Goal: Task Accomplishment & Management: Manage account settings

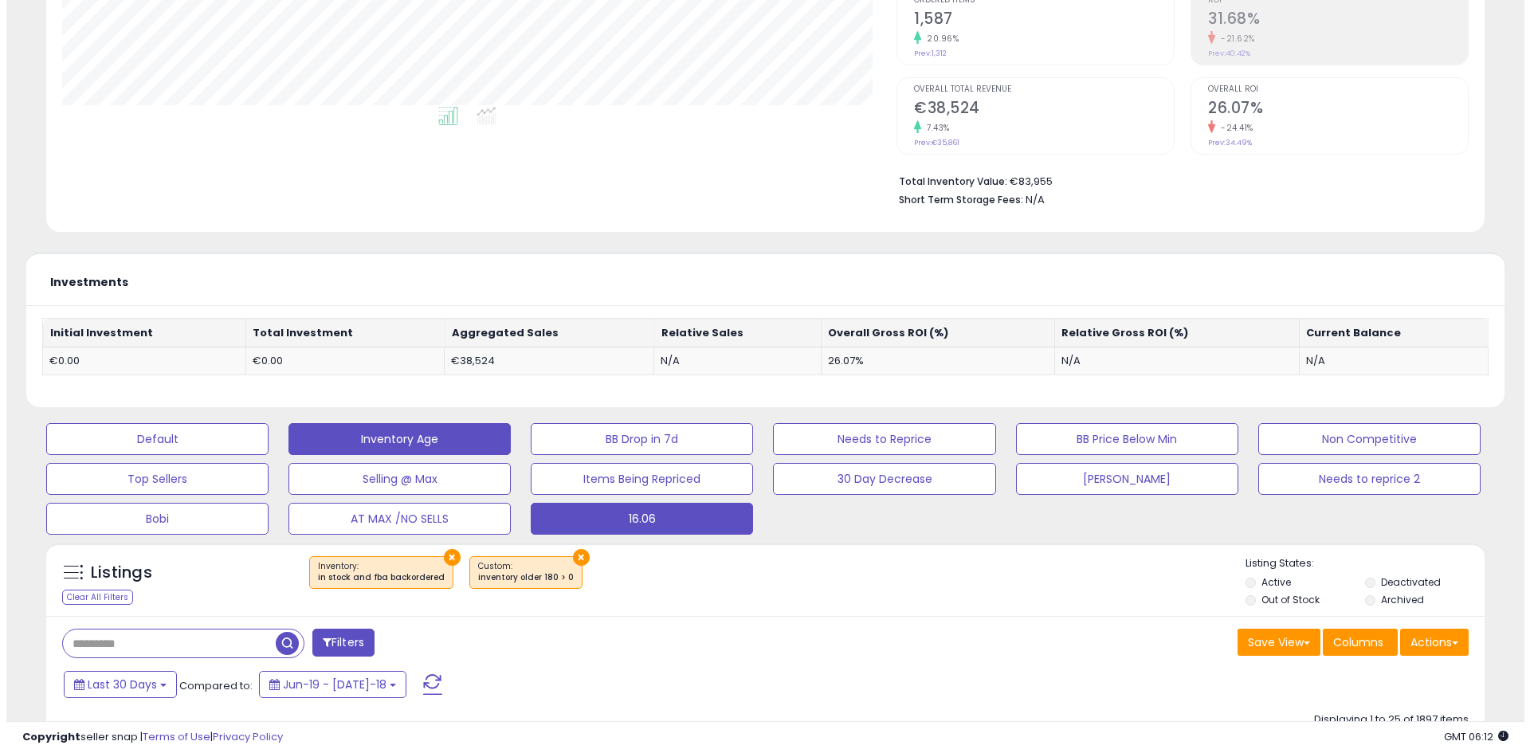
scroll to position [319, 0]
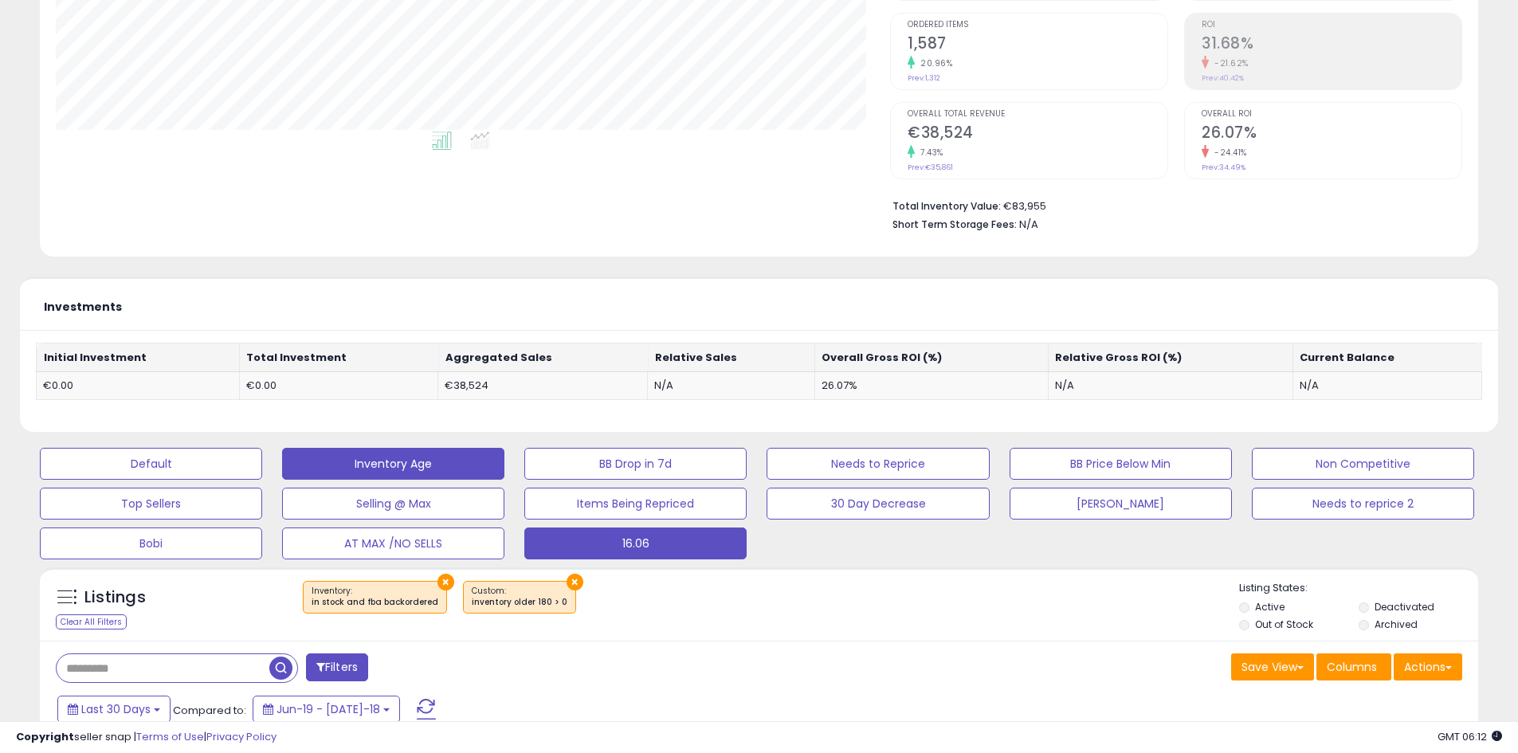
click at [262, 480] on button "16.06" at bounding box center [151, 464] width 222 height 32
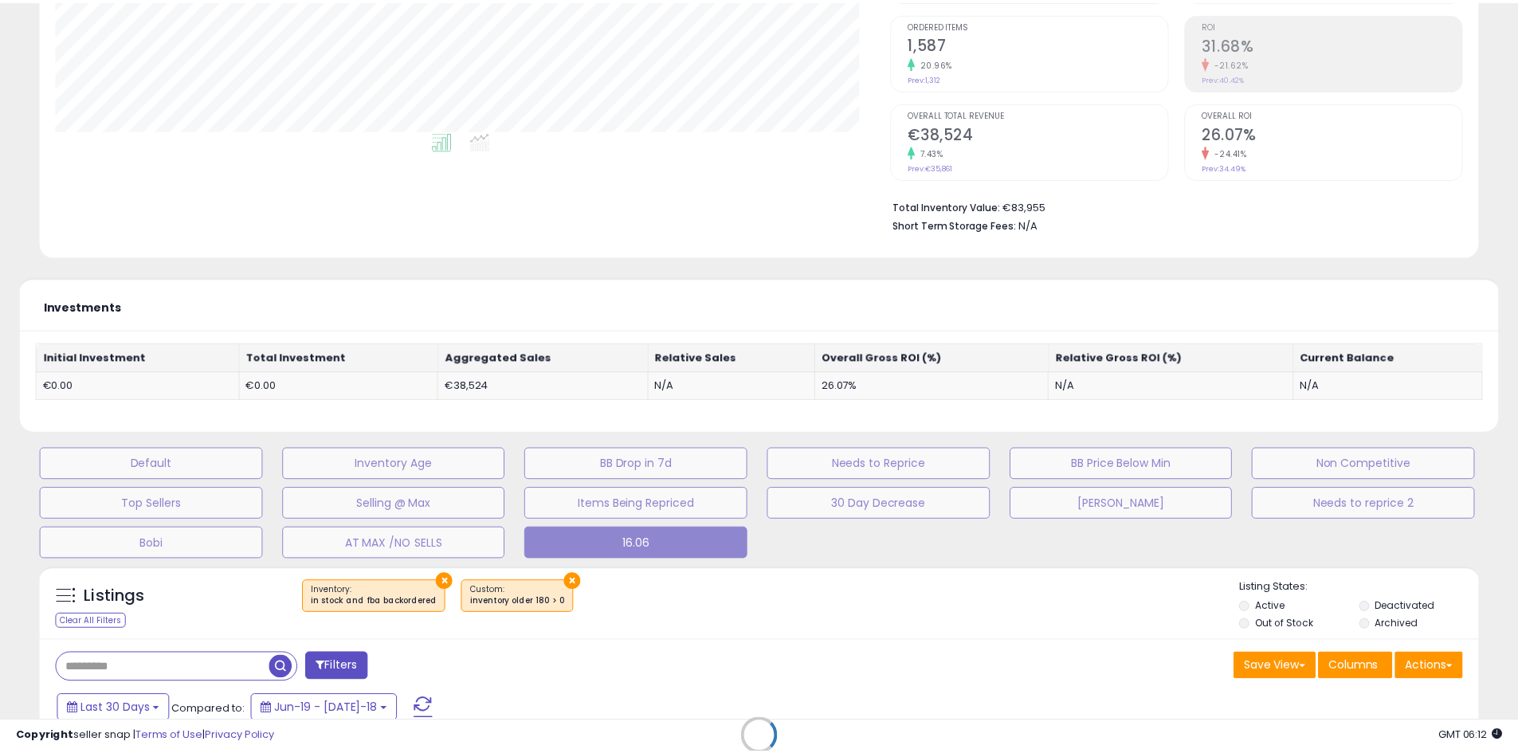
scroll to position [327, 842]
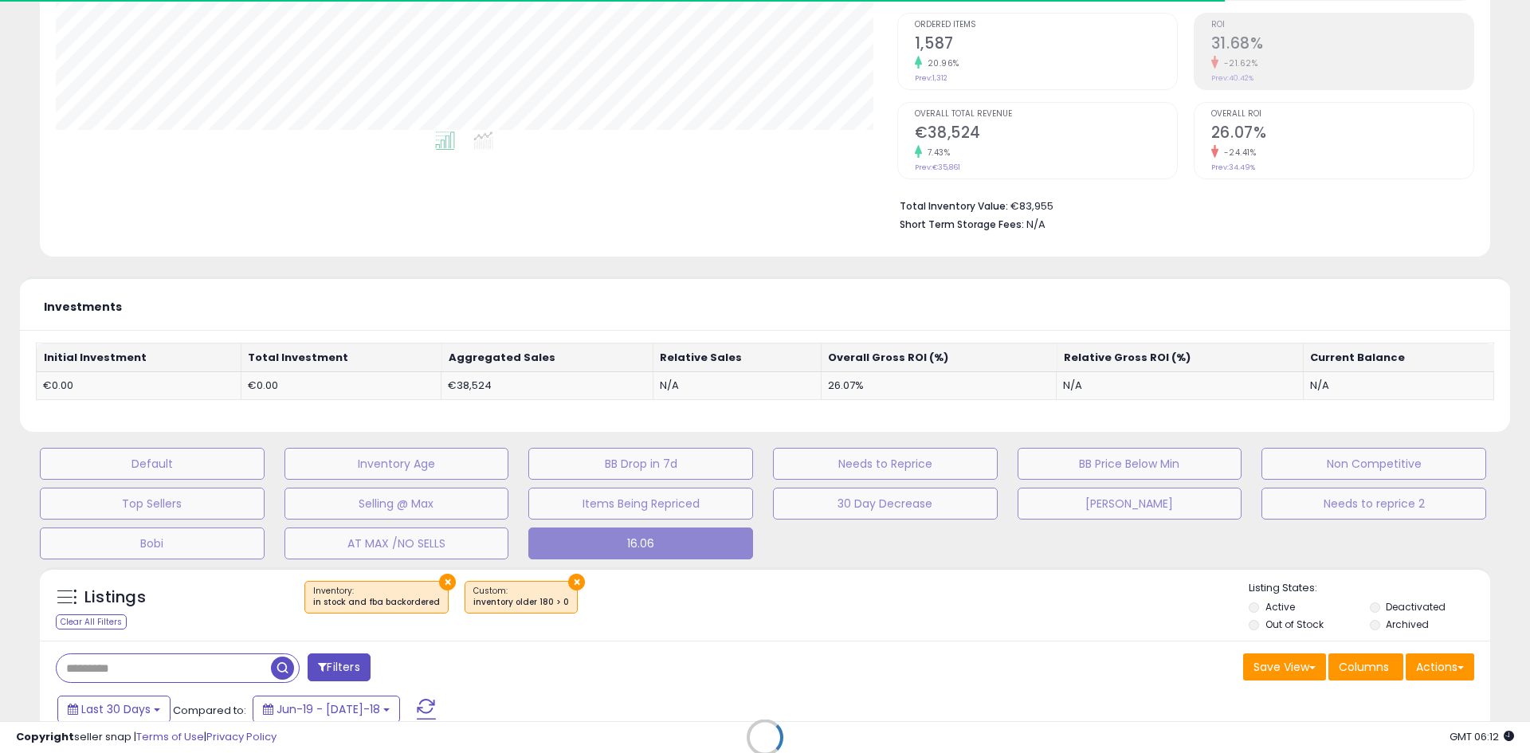
type input "**********"
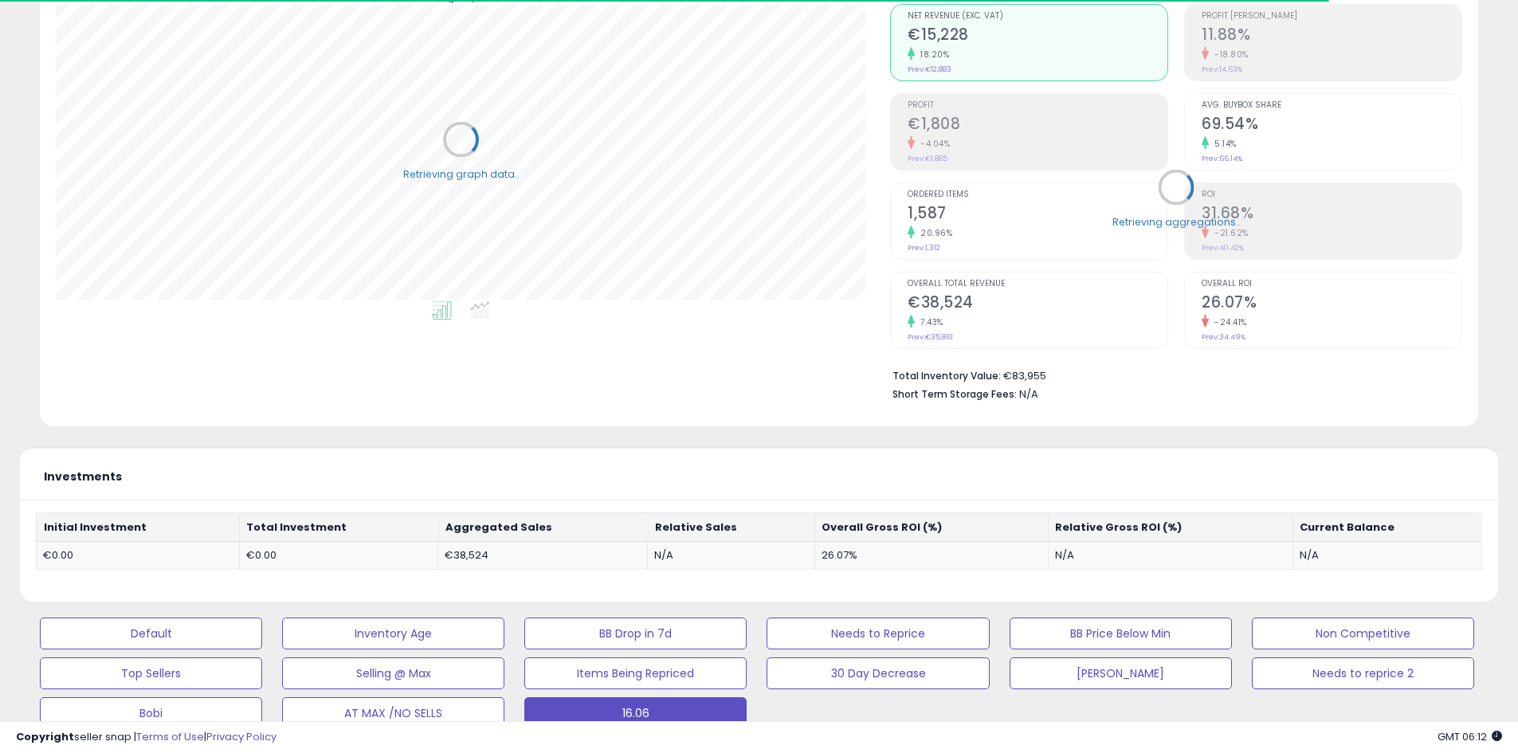
scroll to position [0, 0]
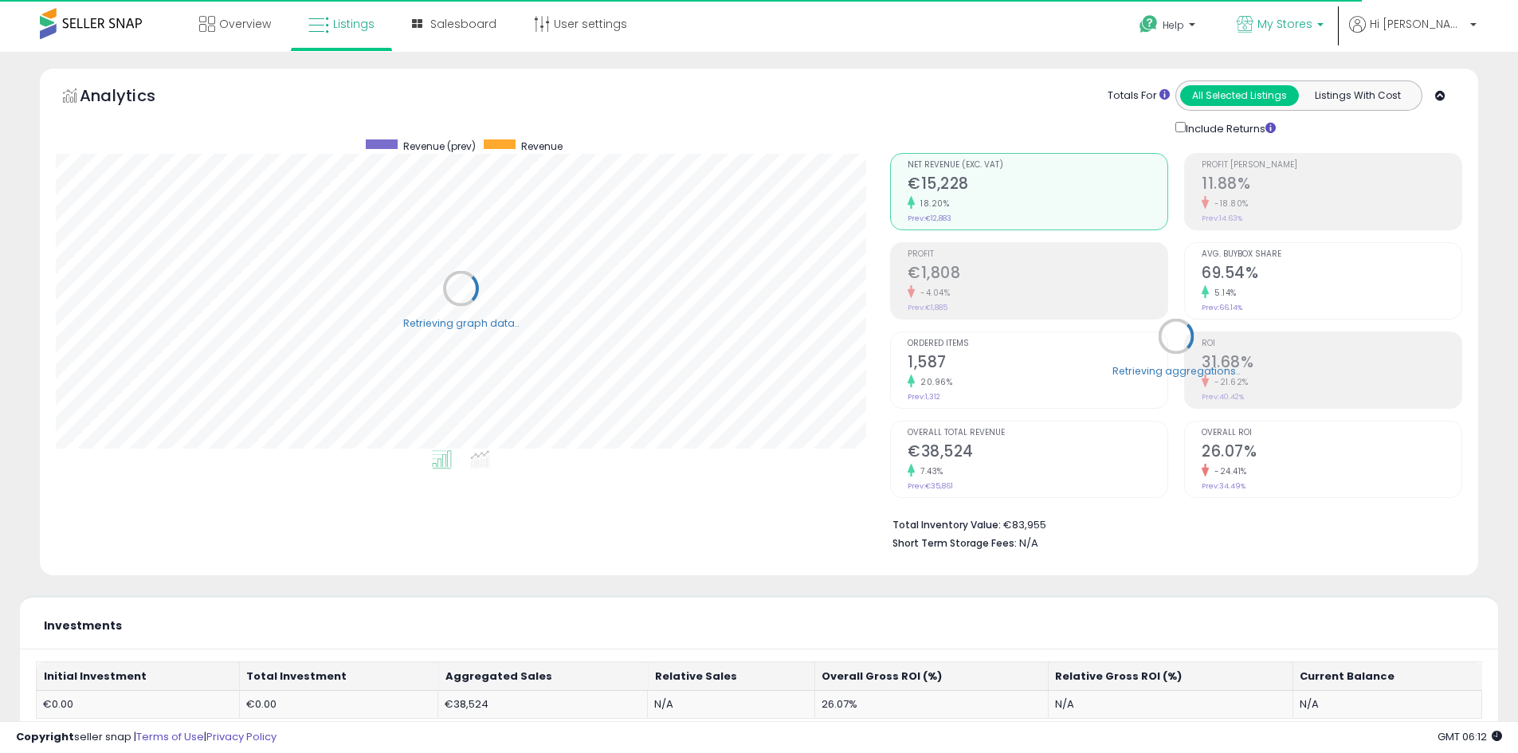
click at [1313, 18] on span "My Stores" at bounding box center [1285, 24] width 55 height 16
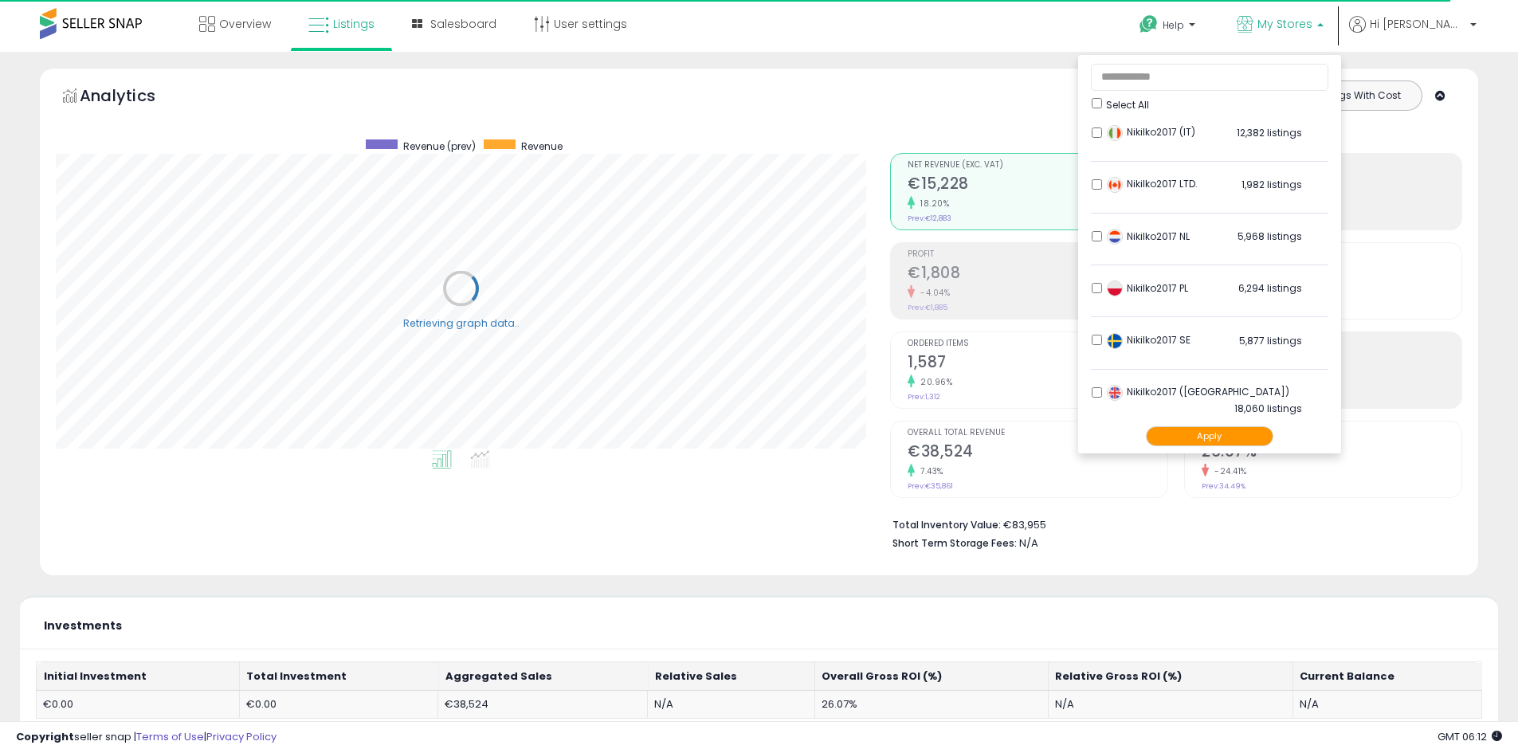
scroll to position [316, 0]
drag, startPoint x: 1242, startPoint y: 430, endPoint x: 1242, endPoint y: 412, distance: 18.3
click at [1243, 432] on button "Apply" at bounding box center [1210, 436] width 128 height 20
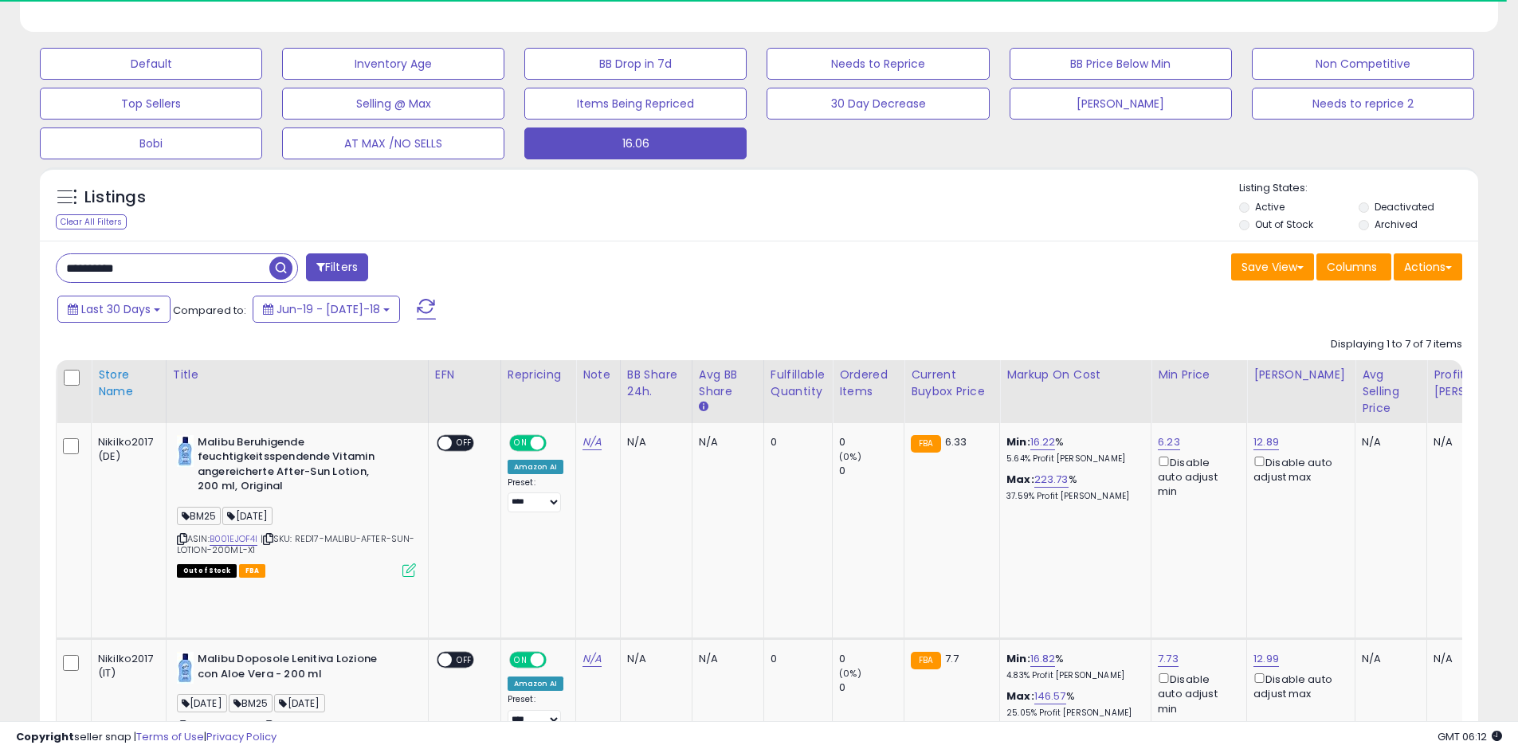
scroll to position [797, 0]
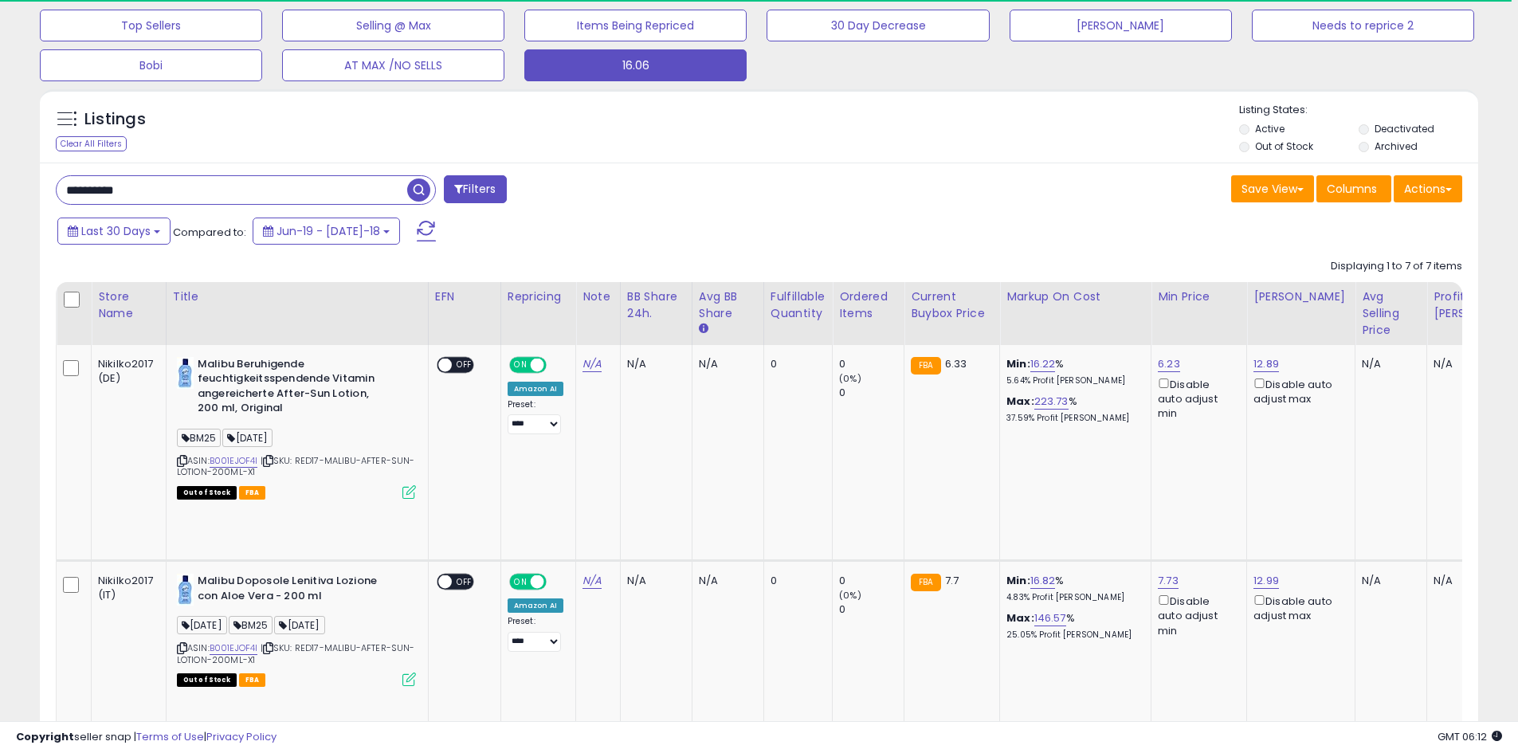
drag, startPoint x: 172, startPoint y: 194, endPoint x: 170, endPoint y: 182, distance: 13.0
paste input "text"
click at [359, 153] on div "Listings Clear All Filters Listing States:" at bounding box center [759, 130] width 1438 height 54
click at [422, 186] on span "button" at bounding box center [418, 190] width 23 height 23
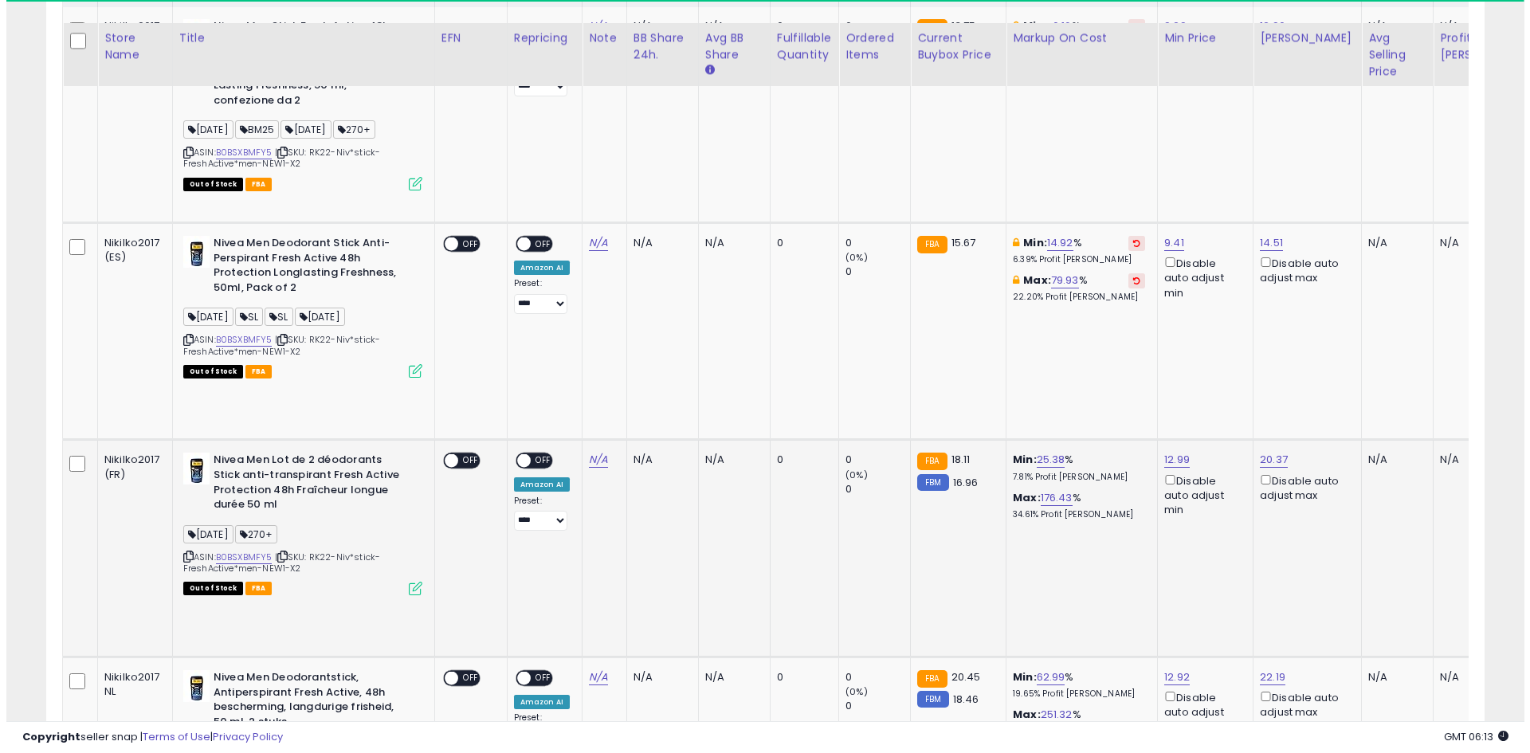
scroll to position [1162, 0]
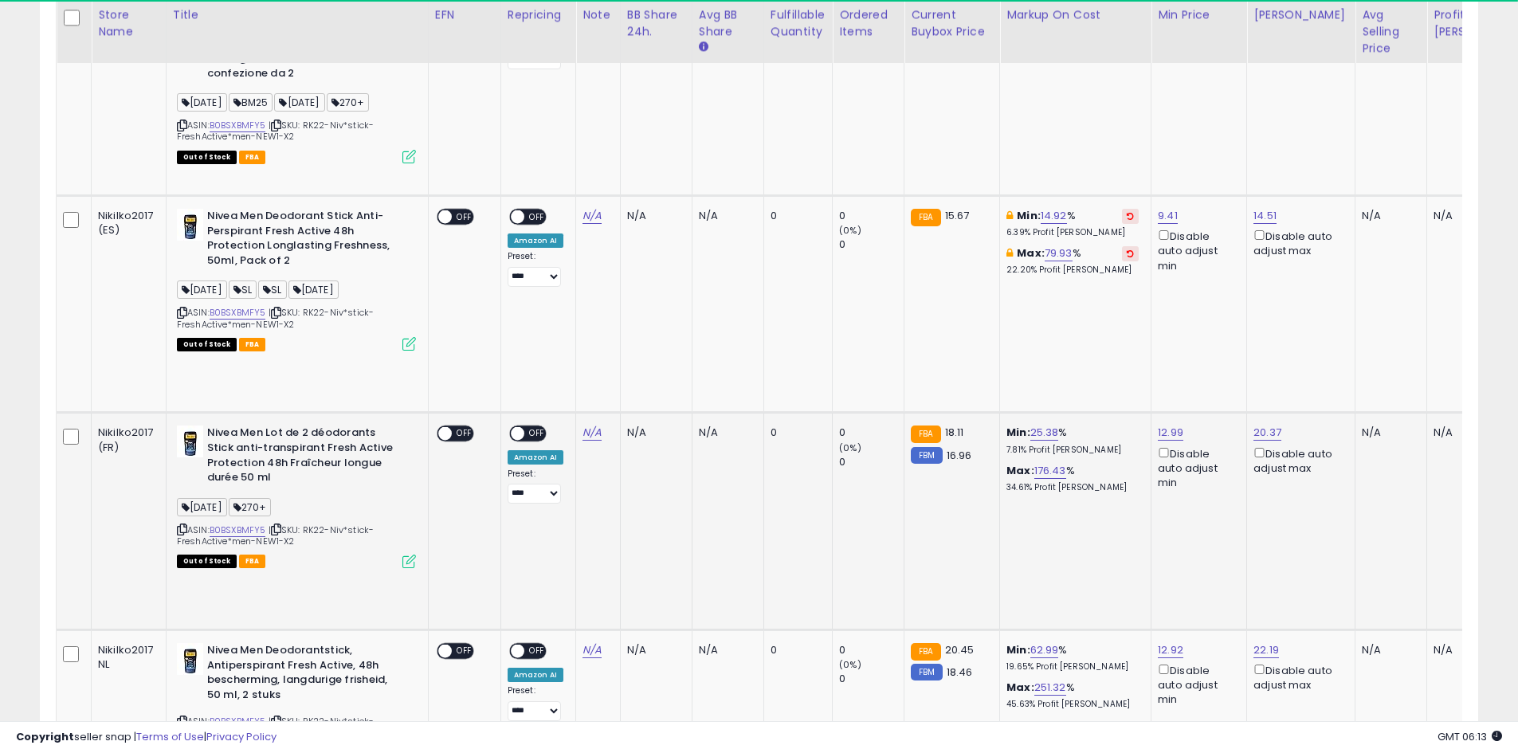
click at [406, 555] on icon at bounding box center [409, 562] width 14 height 14
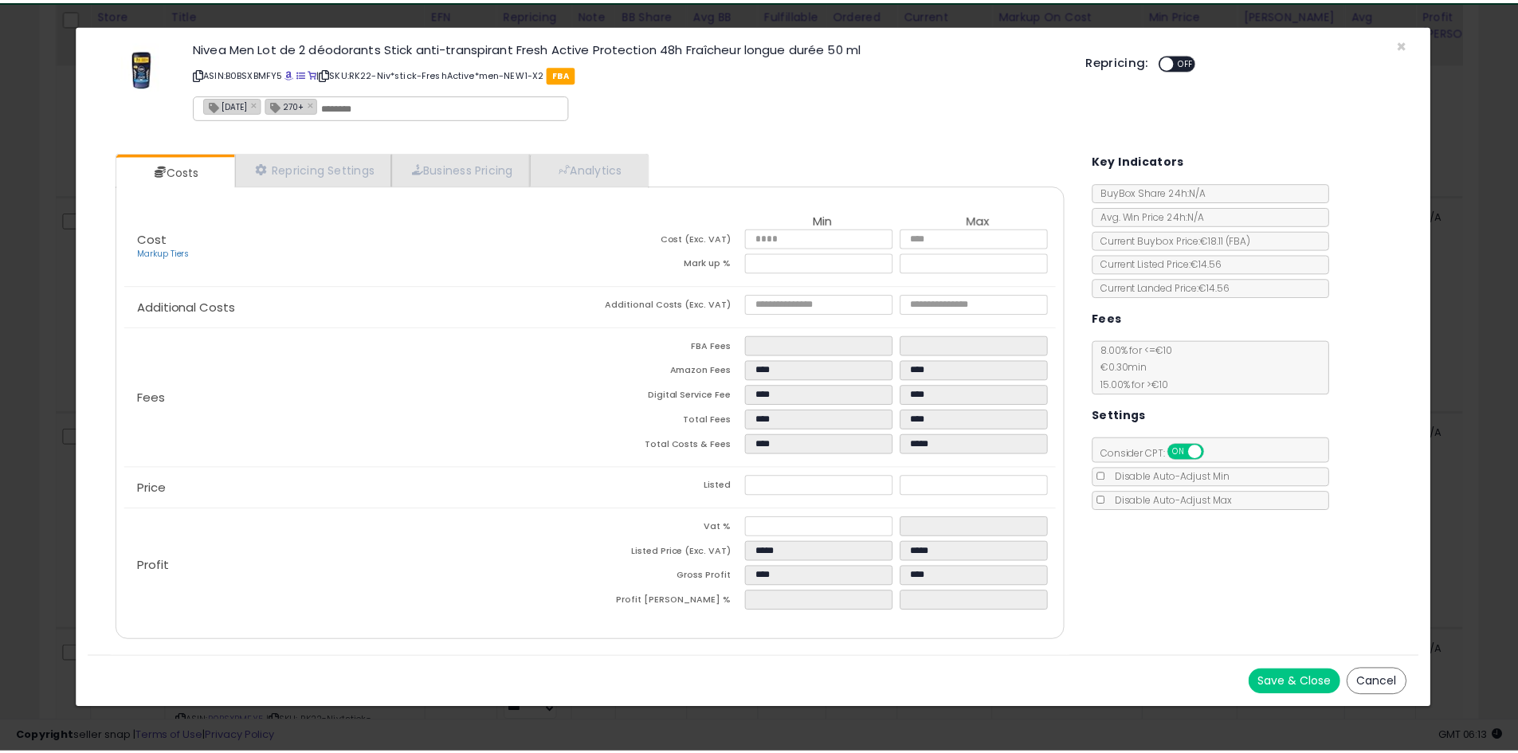
scroll to position [327, 842]
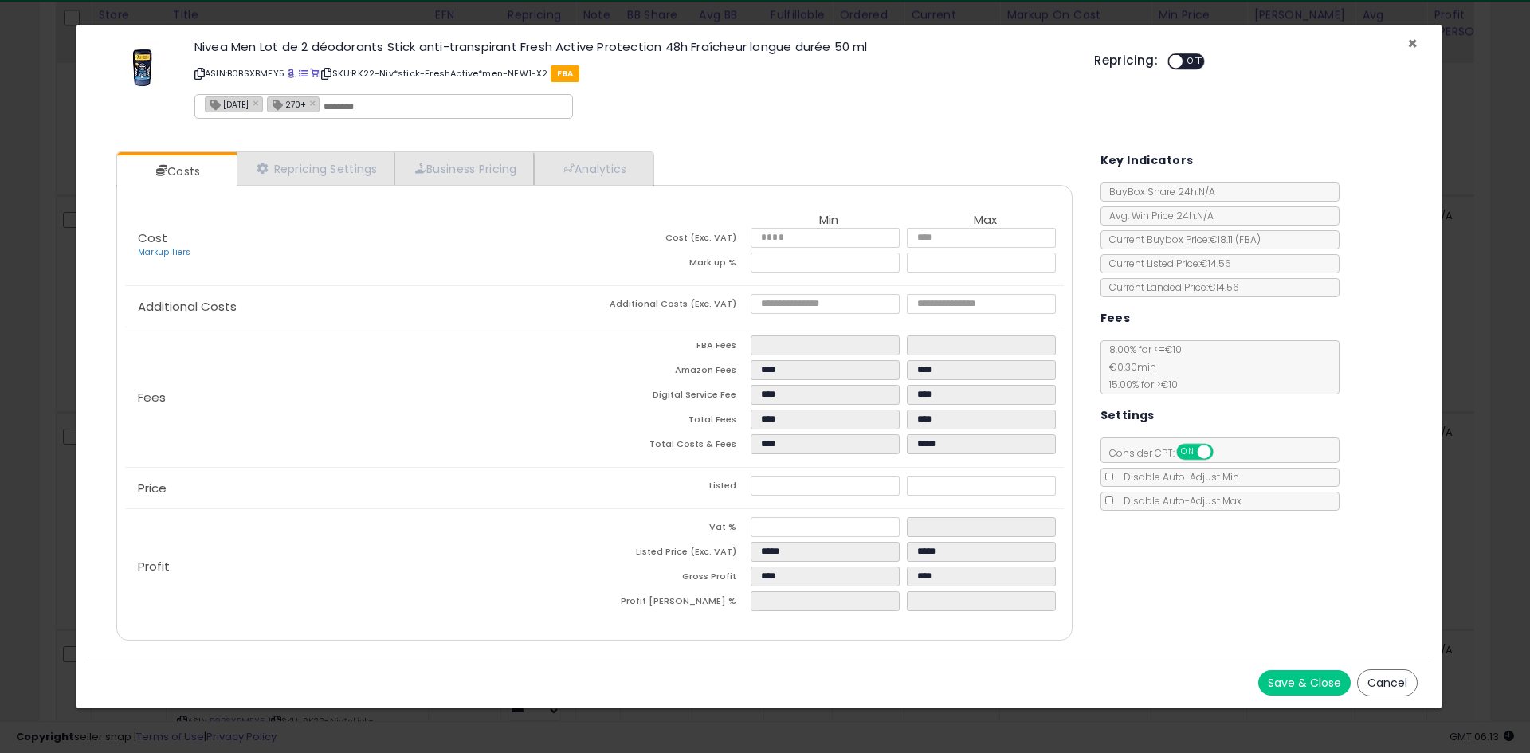
click at [1414, 42] on span "×" at bounding box center [1412, 43] width 10 height 23
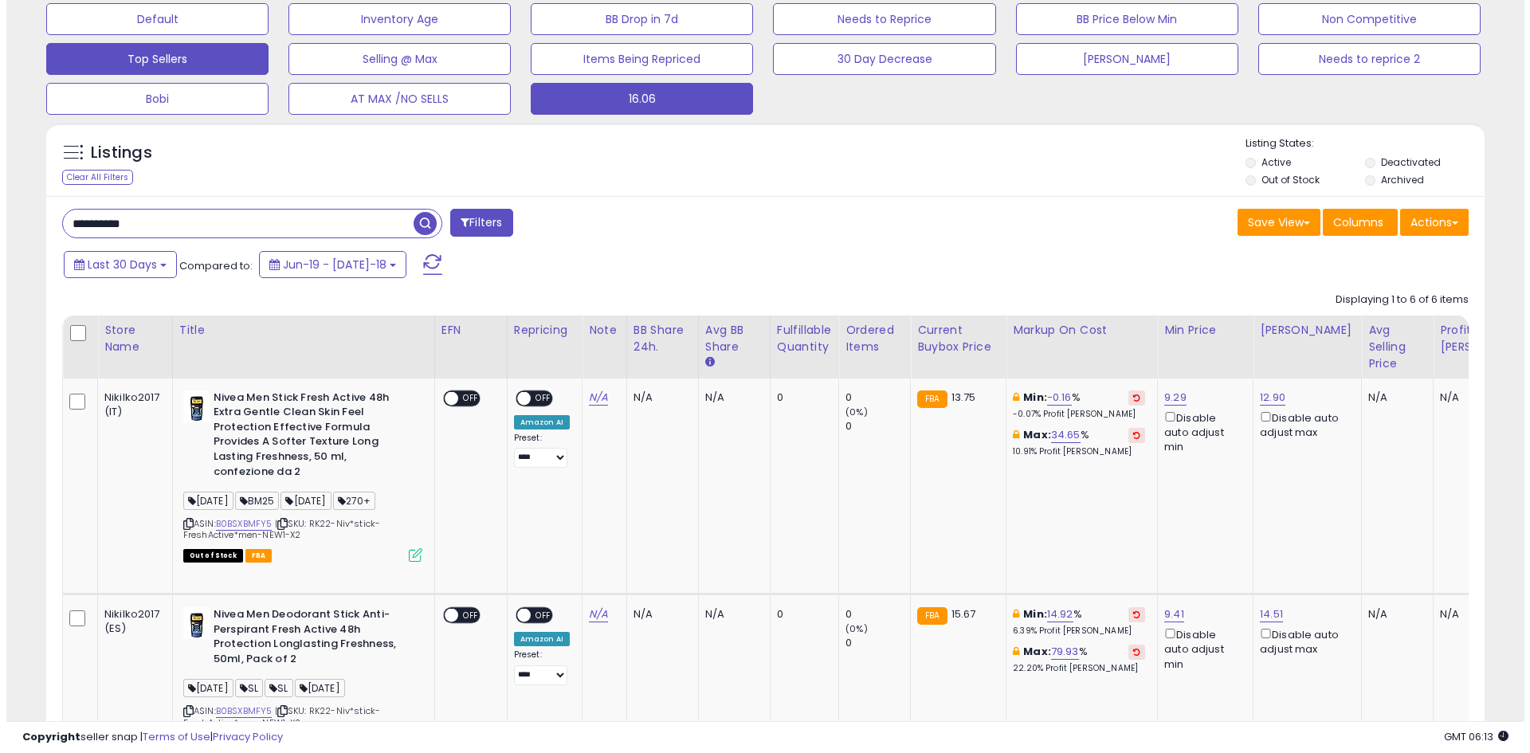
scroll to position [524, 0]
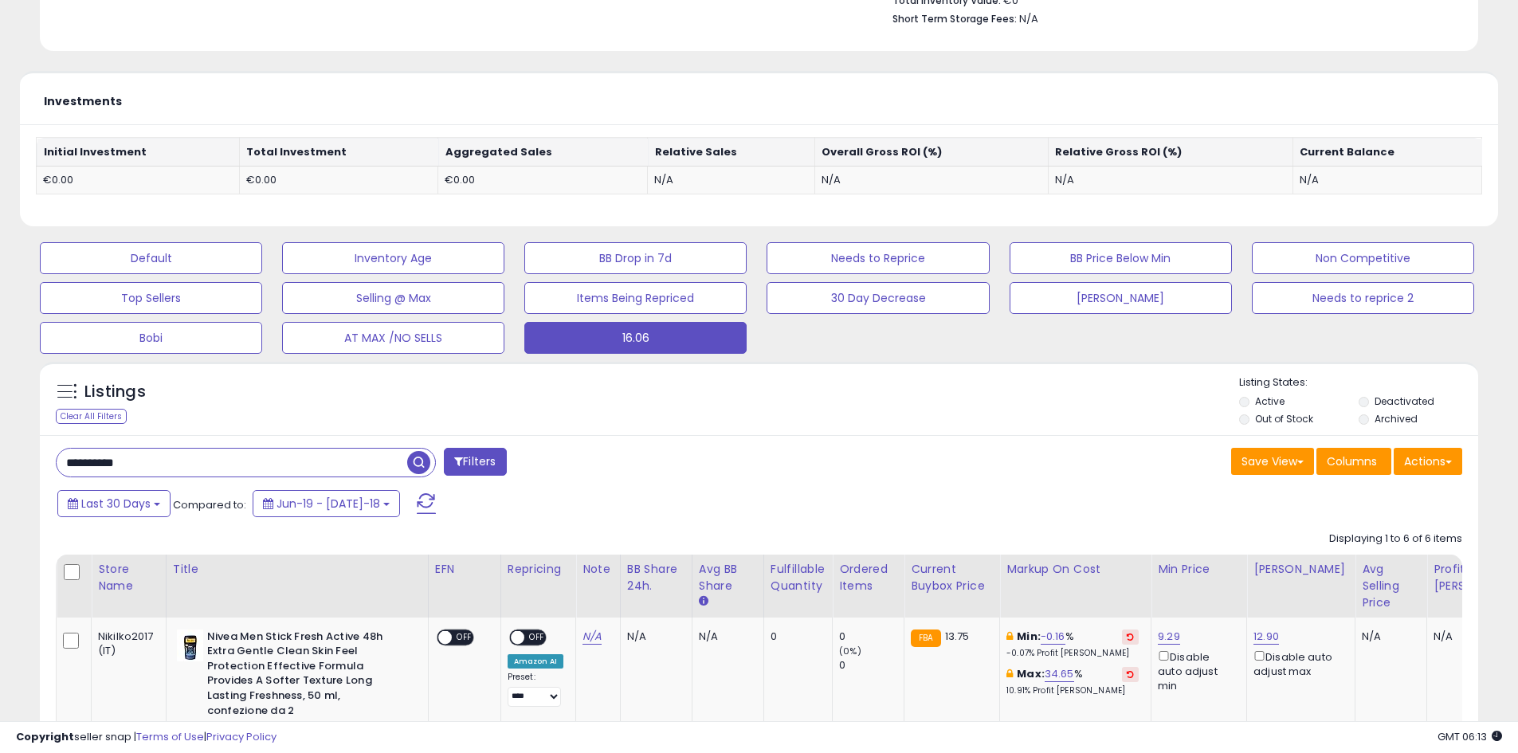
drag, startPoint x: 122, startPoint y: 469, endPoint x: 33, endPoint y: 469, distance: 89.3
paste input "text"
click at [438, 488] on div "Last 30 Days Compared to: Jun-19 - [DATE]-18" at bounding box center [580, 506] width 1055 height 36
click at [424, 465] on span "button" at bounding box center [418, 462] width 23 height 23
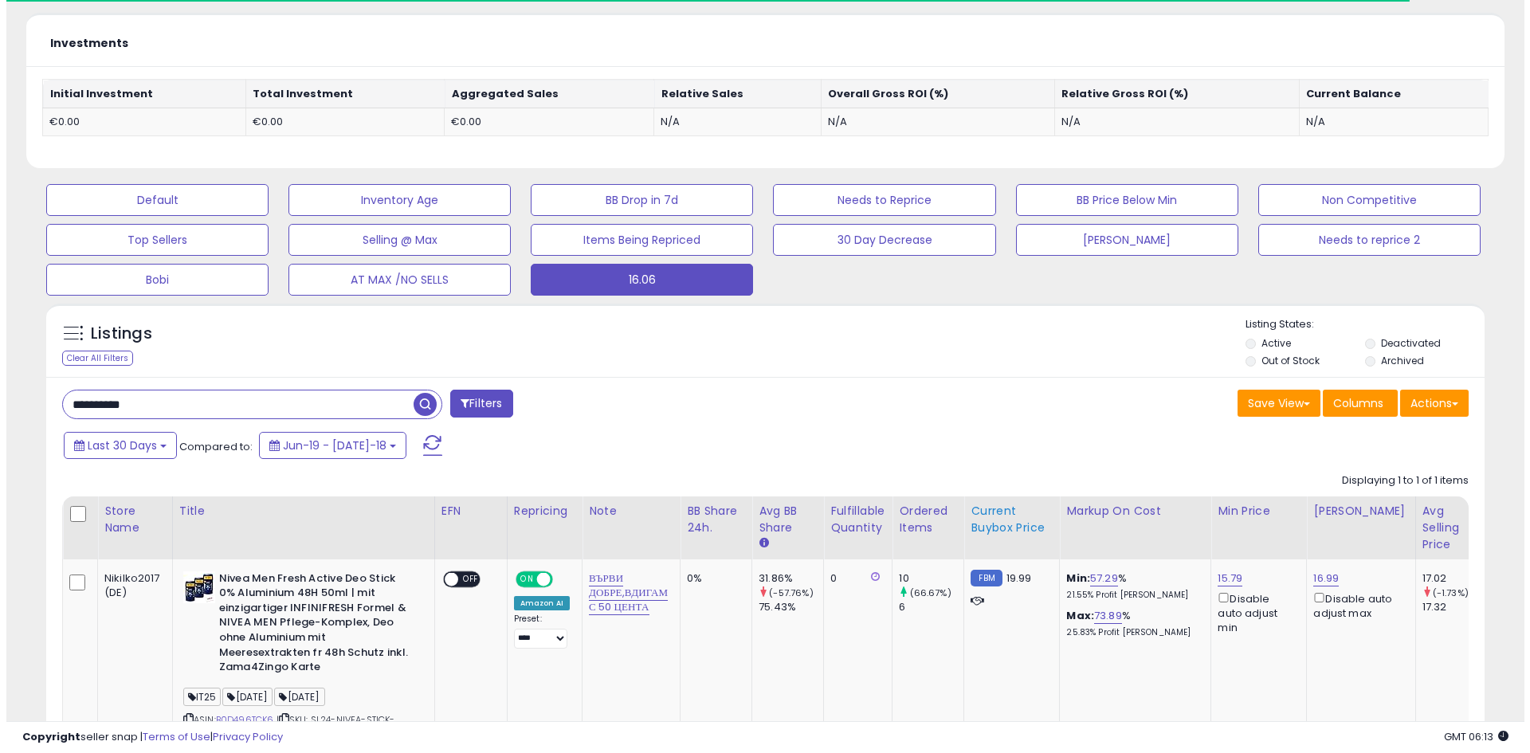
scroll to position [684, 0]
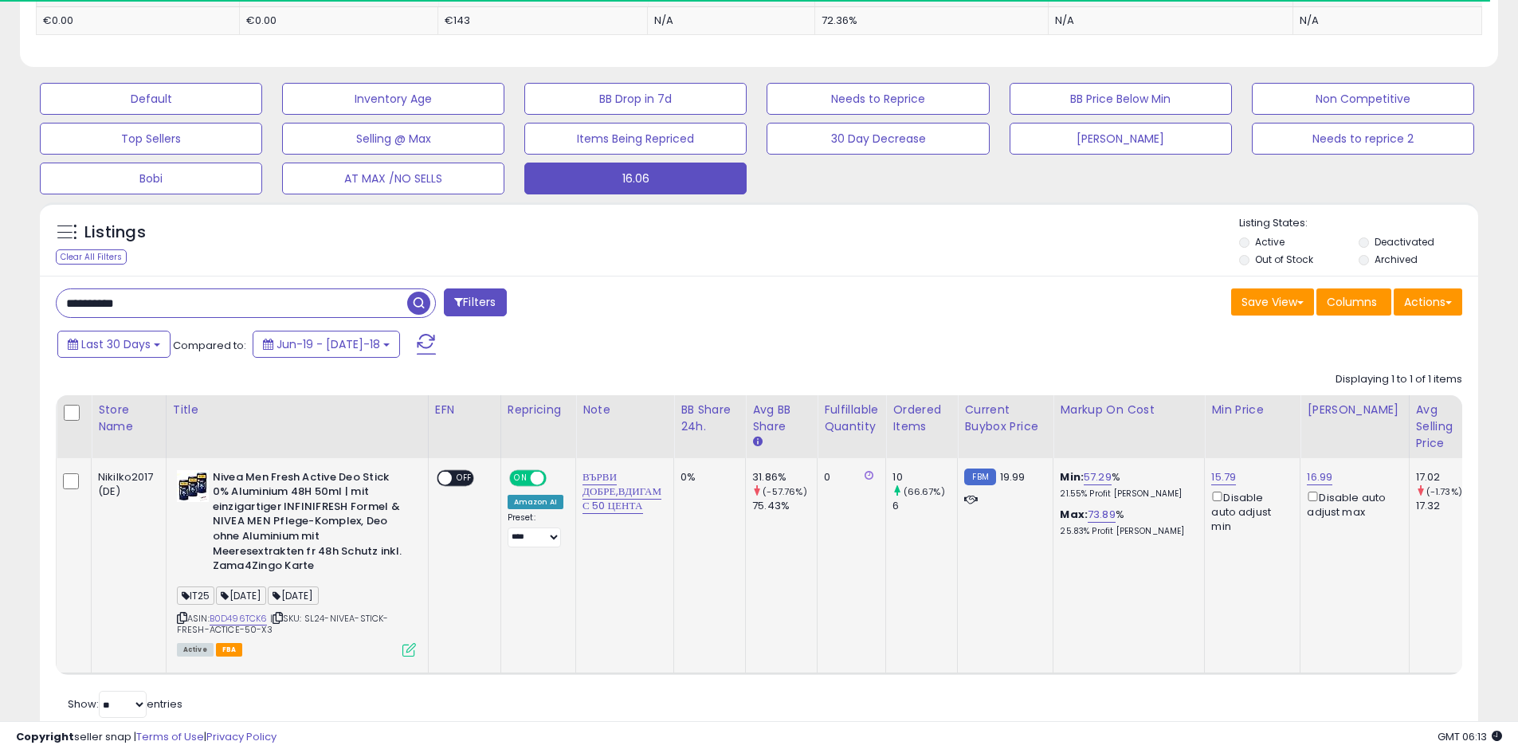
click at [409, 649] on icon at bounding box center [409, 650] width 14 height 14
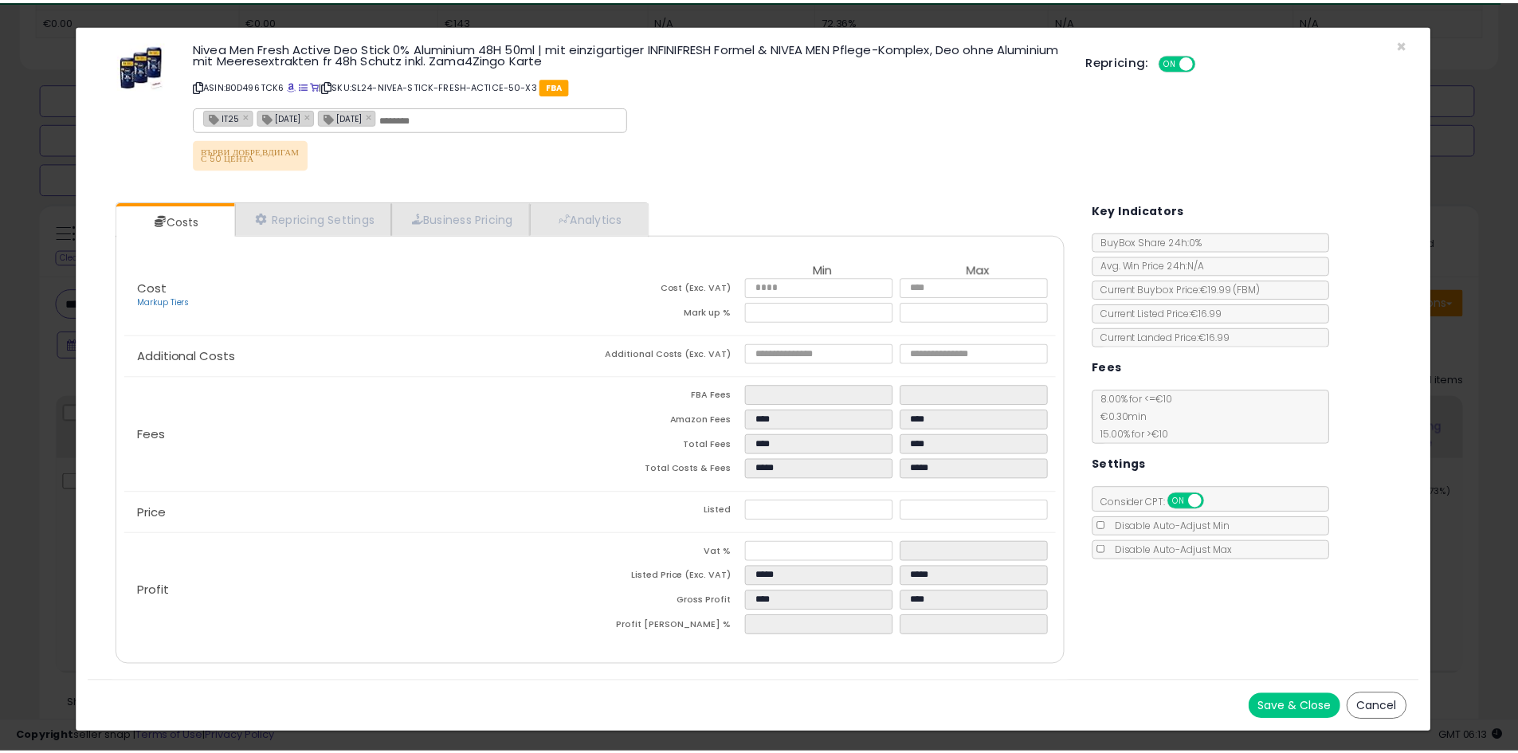
scroll to position [327, 842]
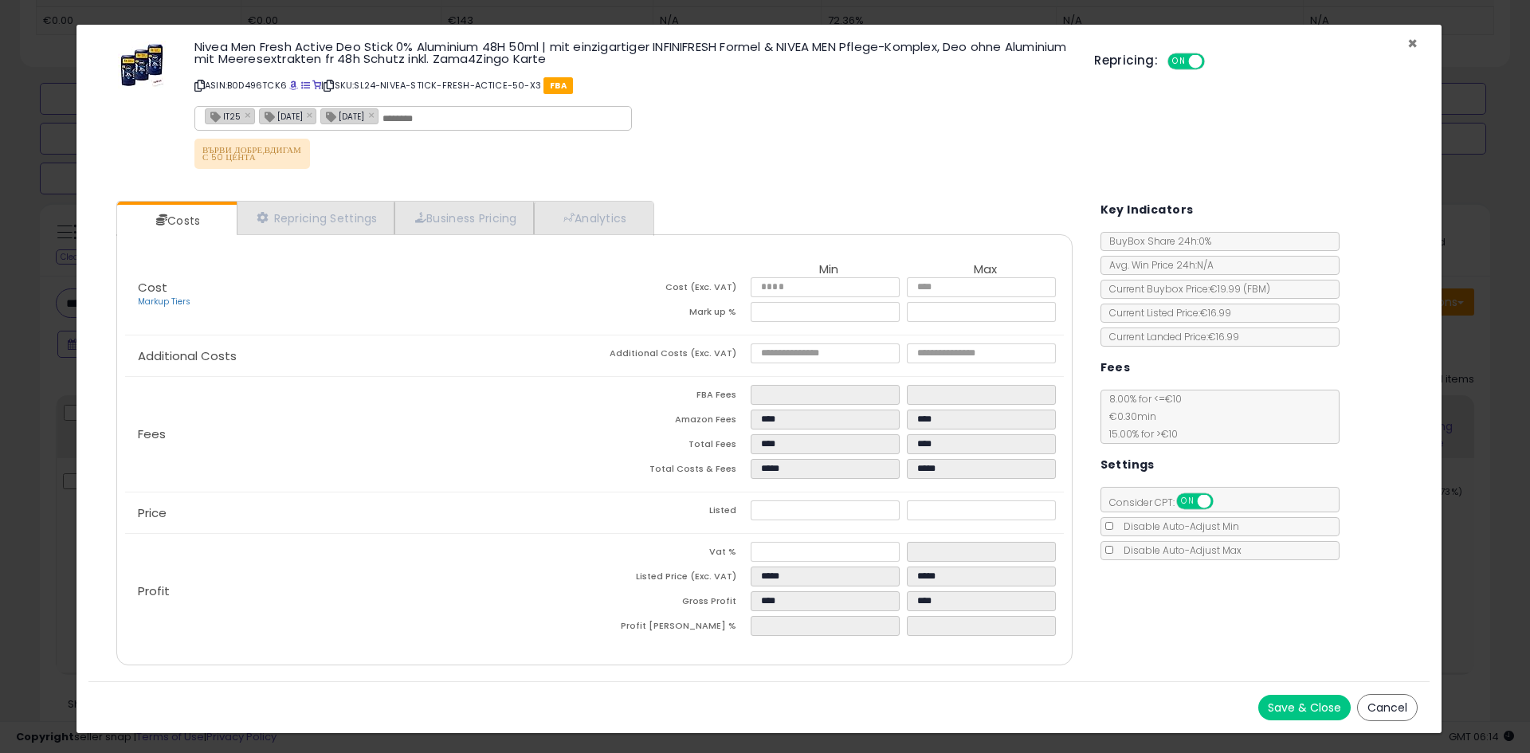
click at [1413, 41] on span "×" at bounding box center [1412, 43] width 10 height 23
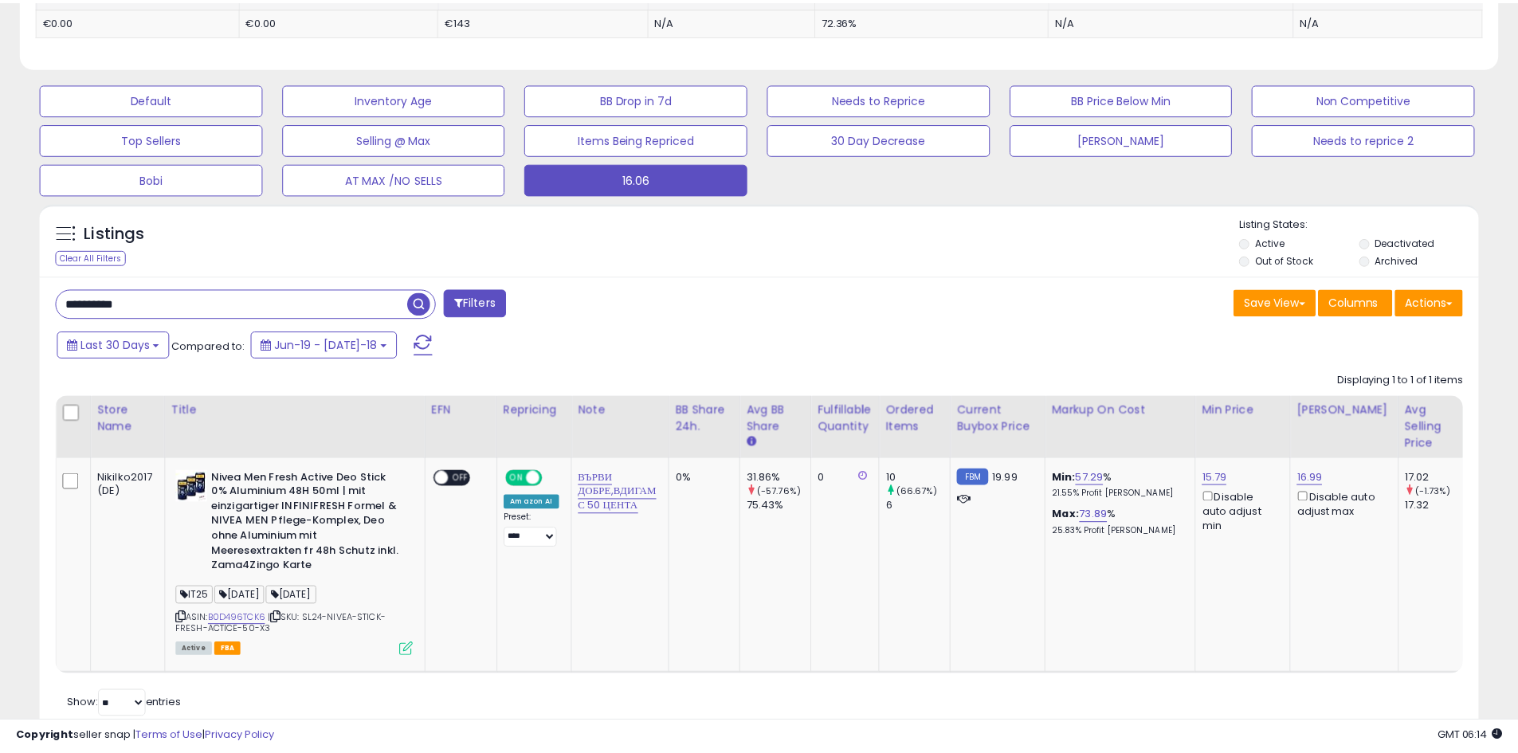
scroll to position [796598, 796091]
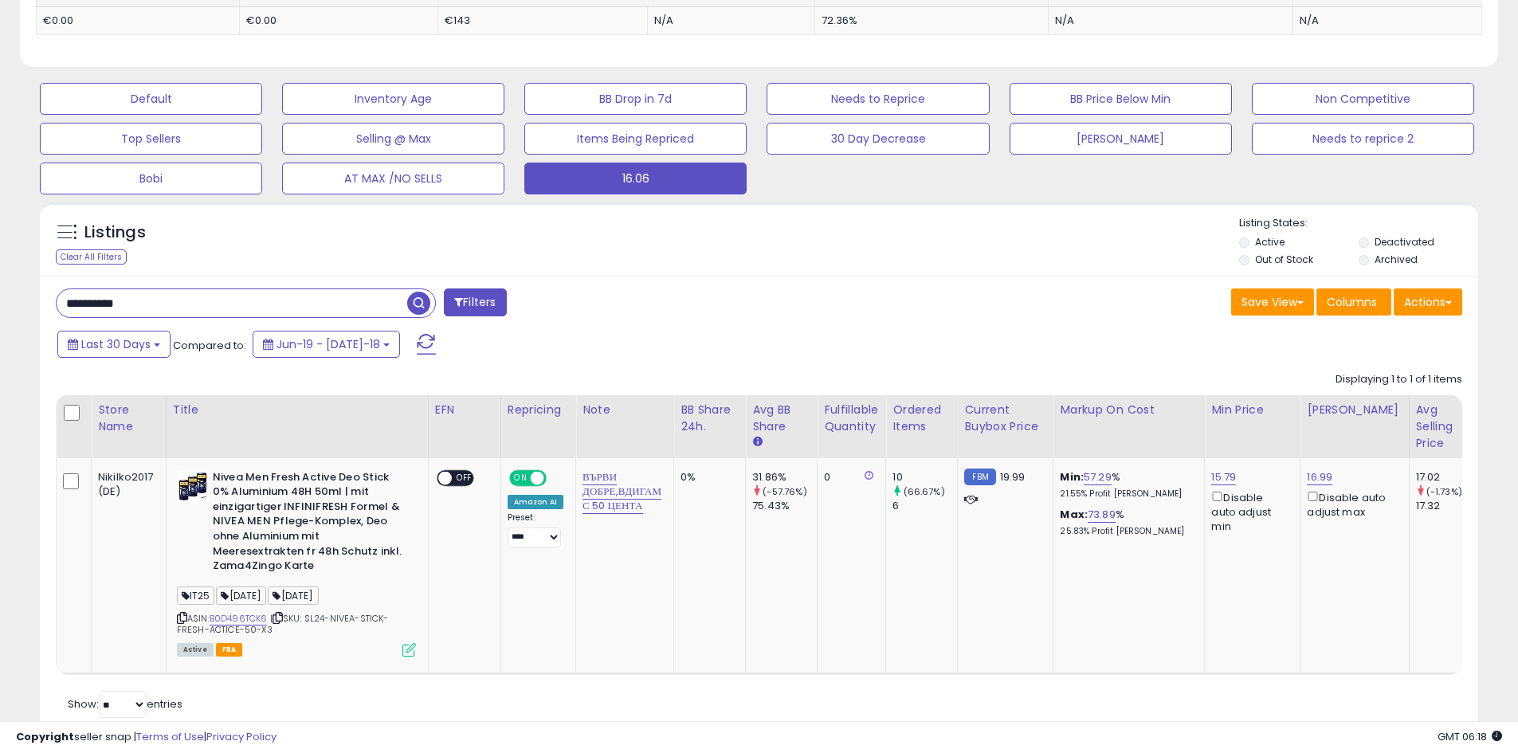
drag, startPoint x: 249, startPoint y: 302, endPoint x: 2, endPoint y: 296, distance: 247.1
click at [0, 296] on div "**********" at bounding box center [759, 83] width 1518 height 1430
paste input "text"
click at [415, 302] on span "button" at bounding box center [418, 303] width 23 height 23
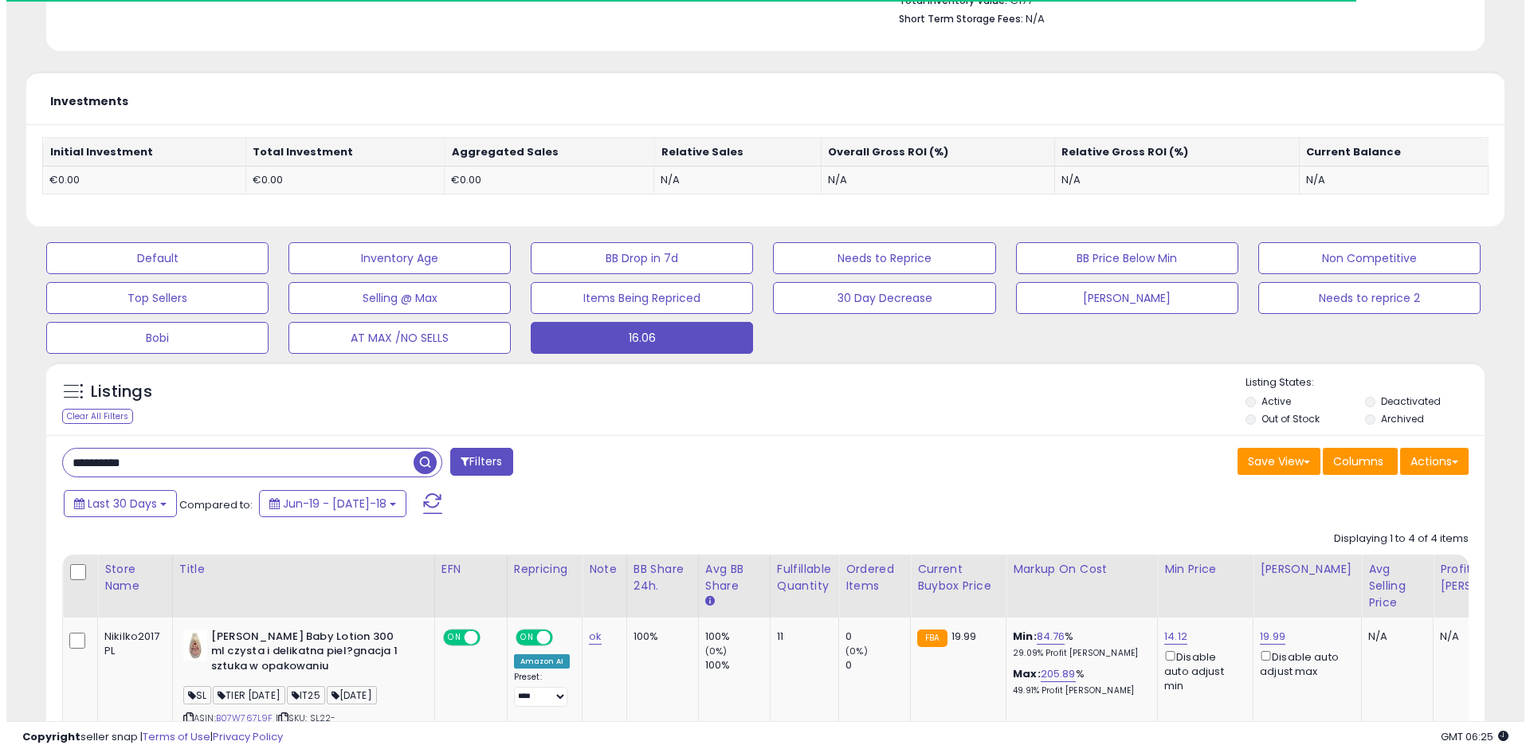
scroll to position [327, 834]
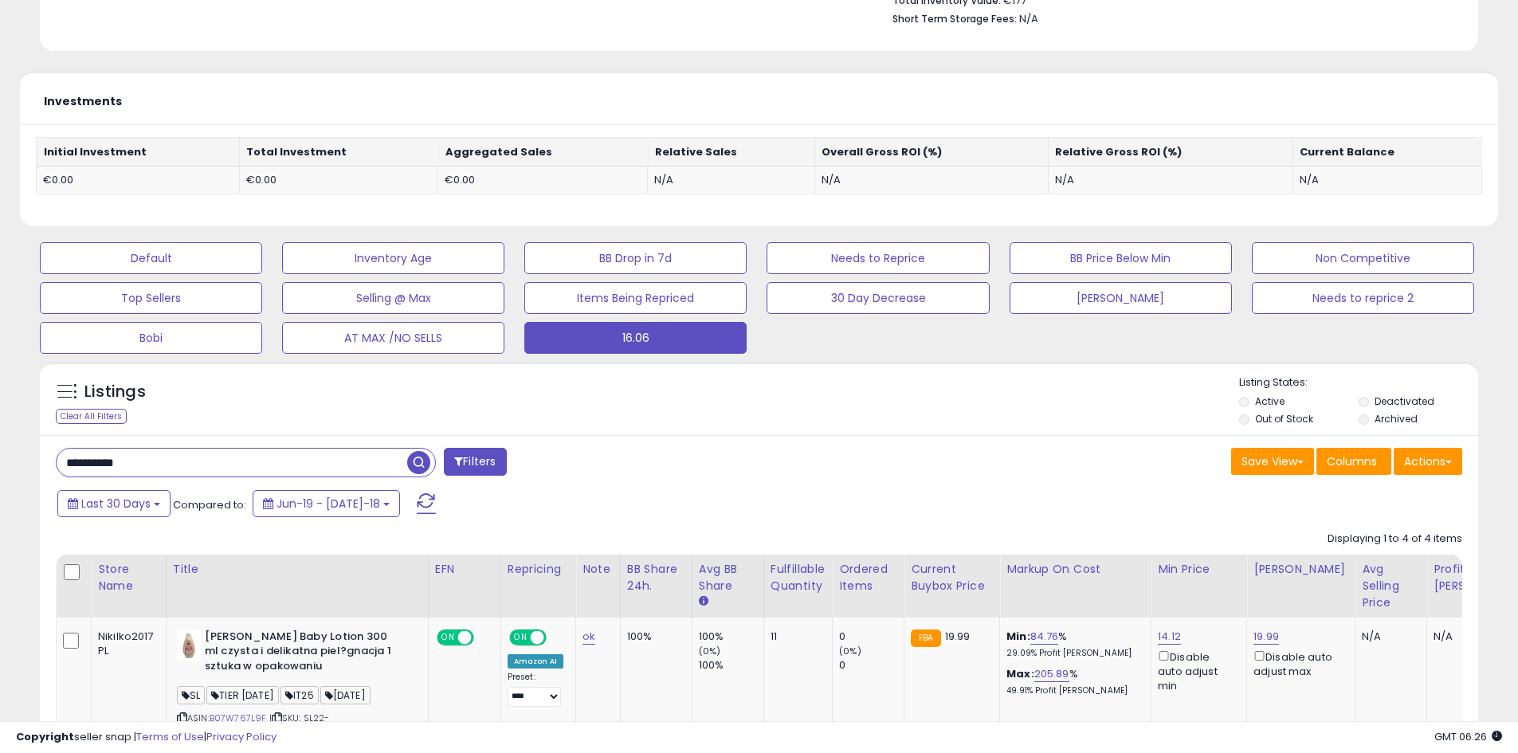
drag, startPoint x: 166, startPoint y: 463, endPoint x: 45, endPoint y: 462, distance: 120.3
paste input "text"
type input "**********"
click at [426, 458] on span "button" at bounding box center [418, 462] width 23 height 23
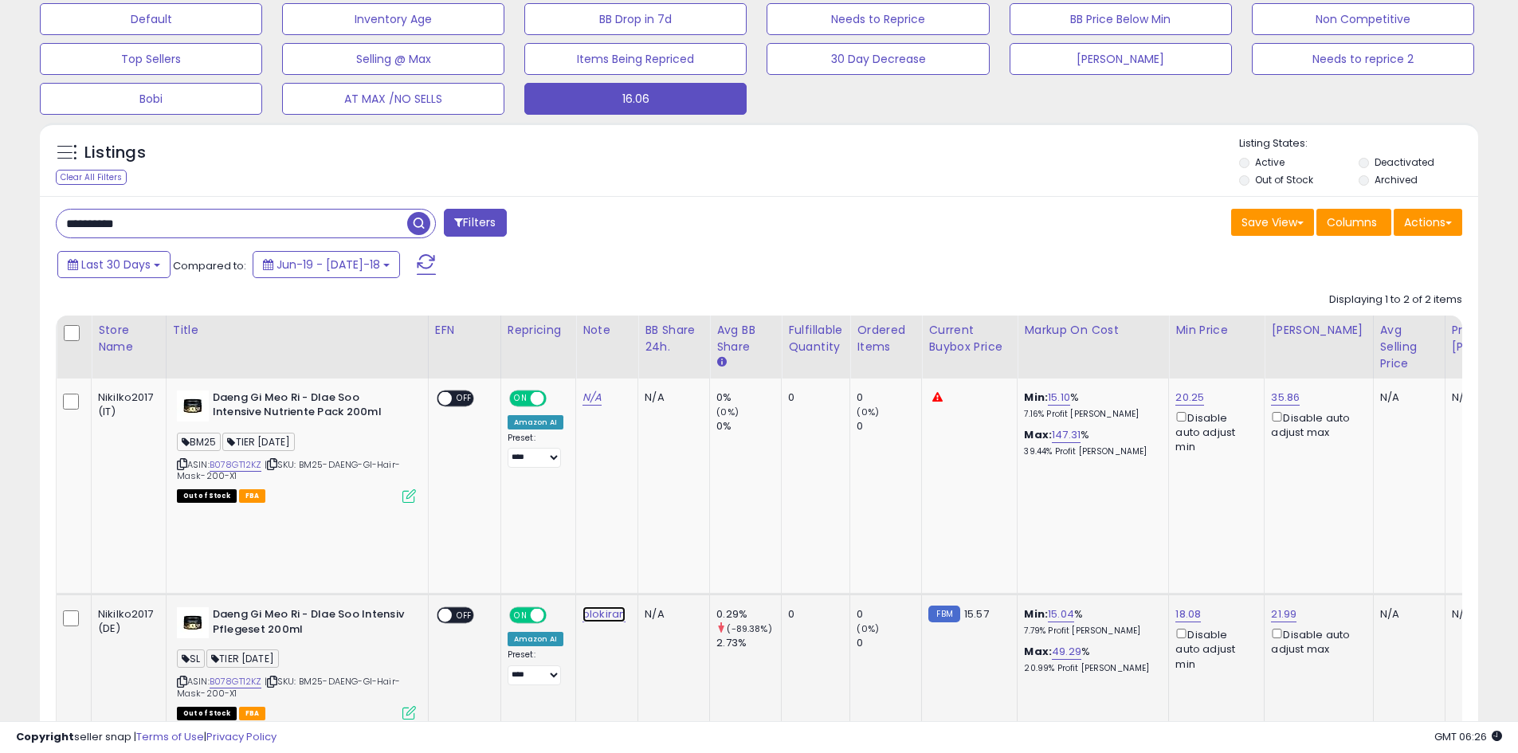
click at [597, 406] on link "blokiran" at bounding box center [592, 398] width 19 height 16
drag, startPoint x: 642, startPoint y: 489, endPoint x: 654, endPoint y: 492, distance: 12.4
click at [622, 491] on span at bounding box center [617, 492] width 10 height 10
click at [659, 489] on button "submit" at bounding box center [646, 492] width 27 height 24
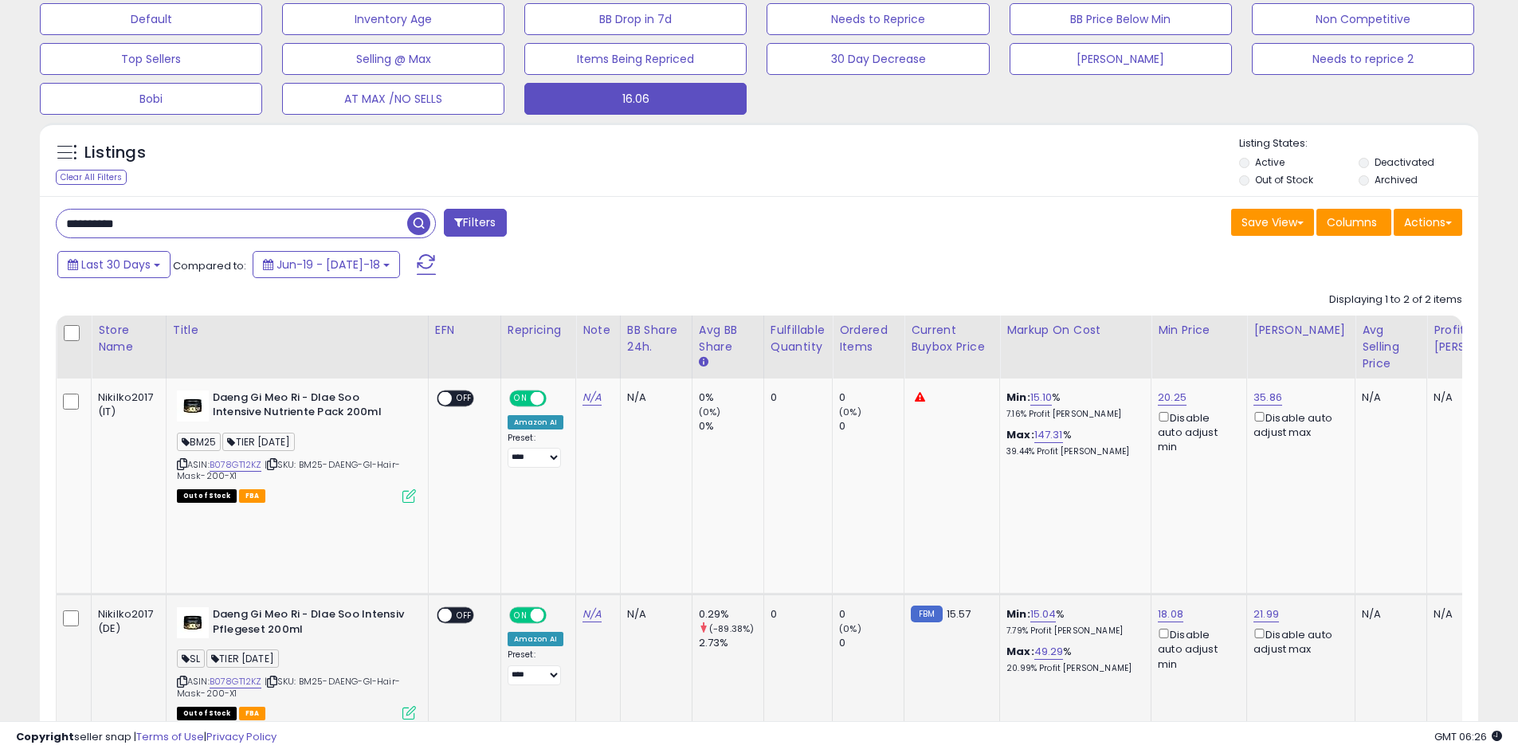
click at [407, 706] on icon at bounding box center [409, 713] width 14 height 14
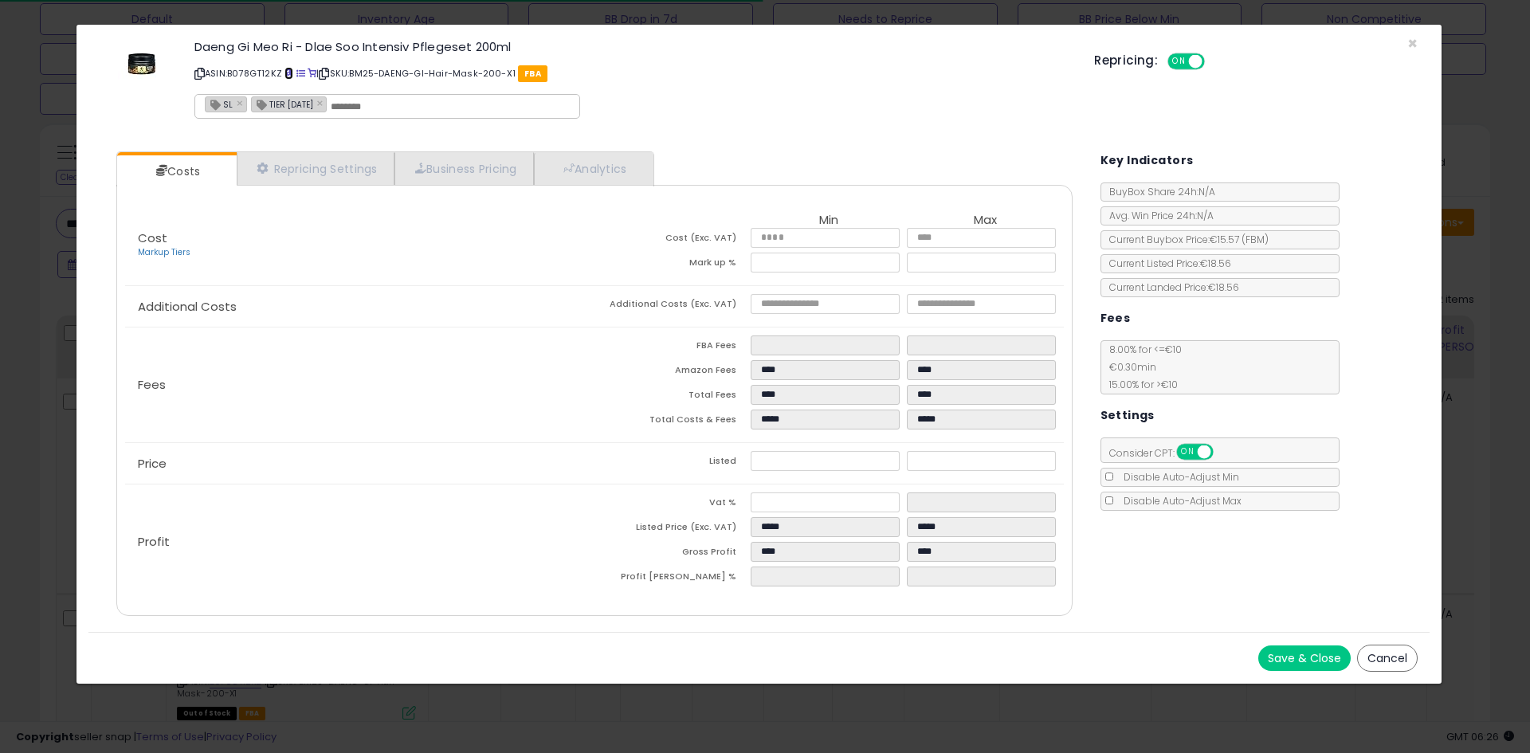
click at [289, 75] on span at bounding box center [289, 73] width 9 height 9
click at [1415, 42] on span "×" at bounding box center [1412, 43] width 10 height 23
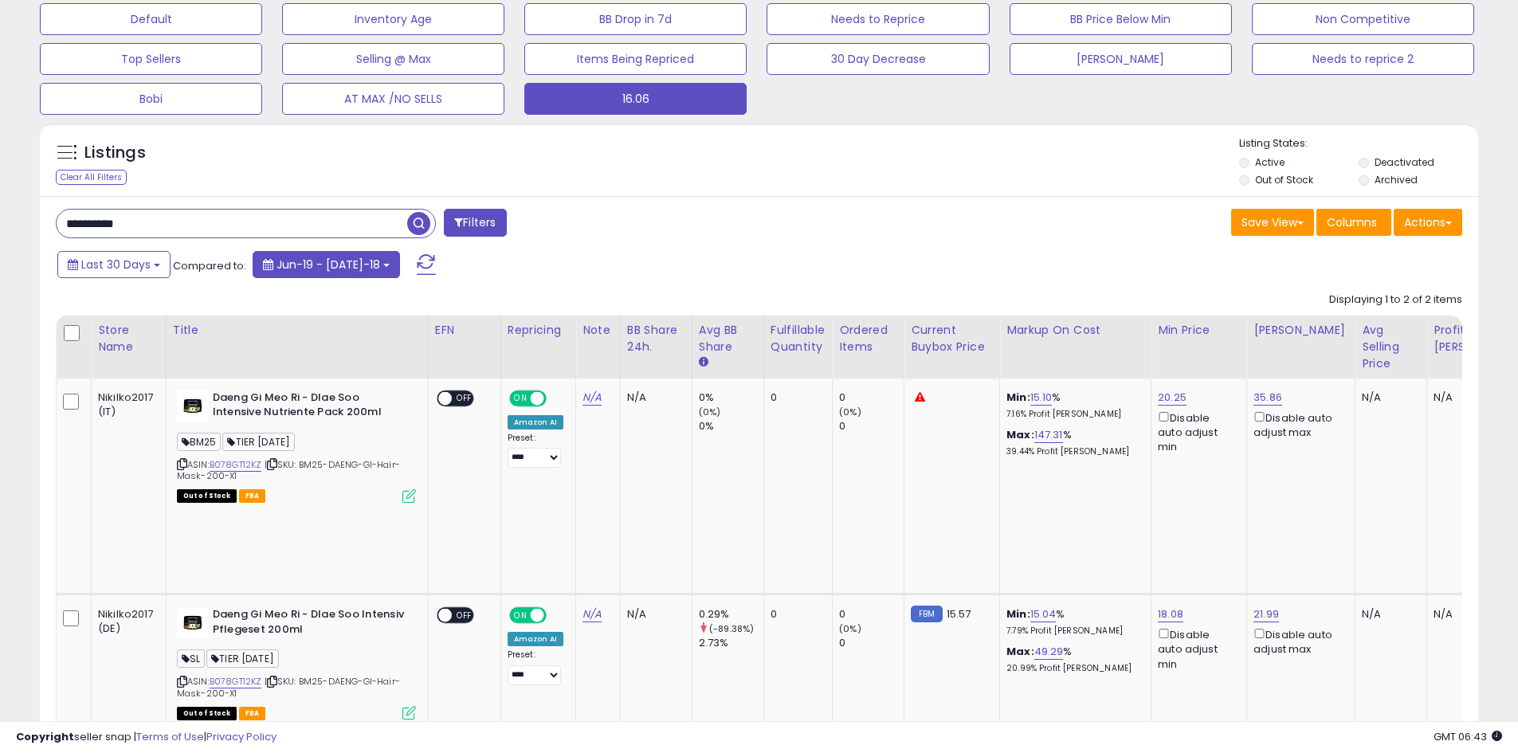
scroll to position [796598, 796091]
drag, startPoint x: 114, startPoint y: 226, endPoint x: 69, endPoint y: 222, distance: 45.7
click at [18, 226] on div "**********" at bounding box center [759, 99] width 1502 height 1591
paste input "text"
click at [418, 226] on span "button" at bounding box center [418, 223] width 23 height 23
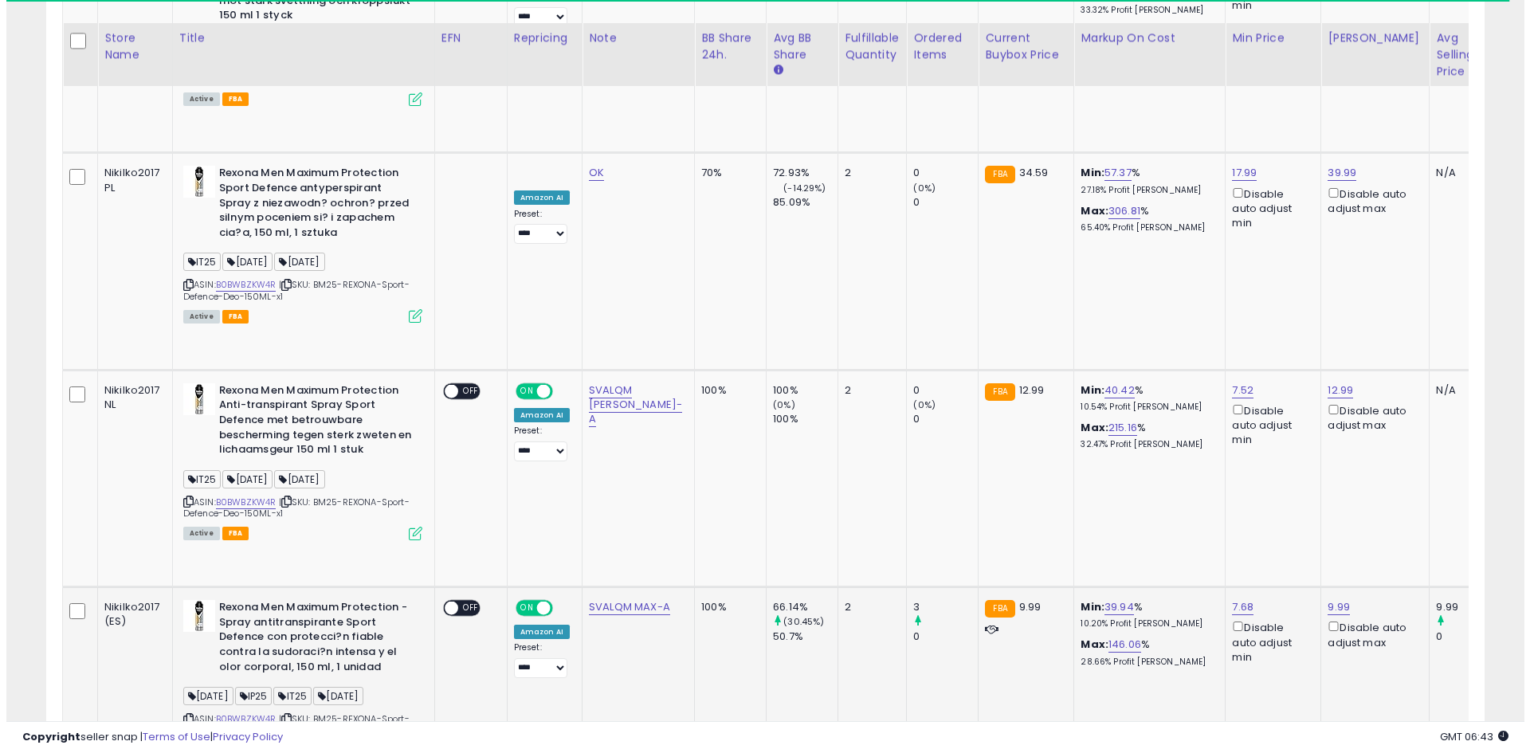
scroll to position [1879, 0]
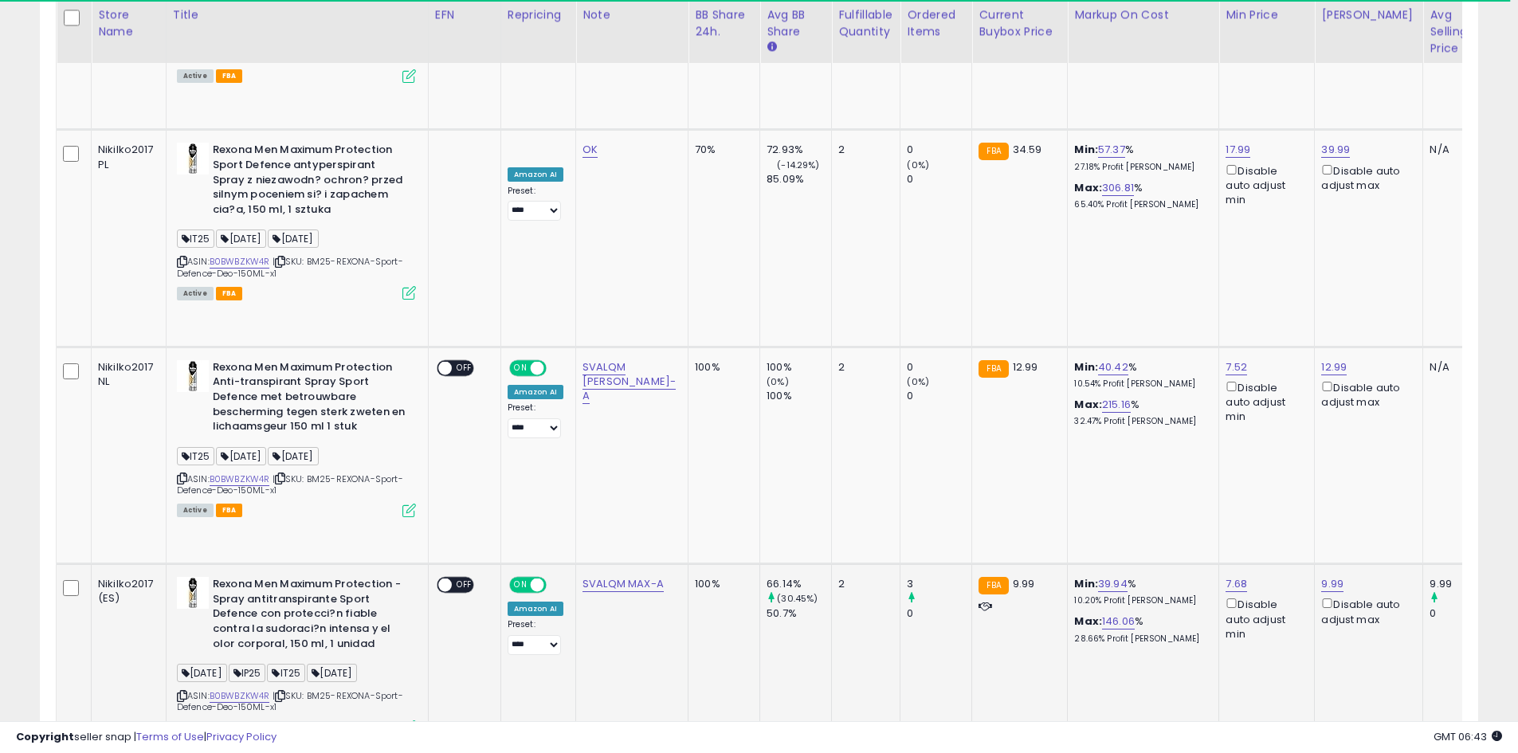
click at [406, 720] on icon at bounding box center [409, 727] width 14 height 14
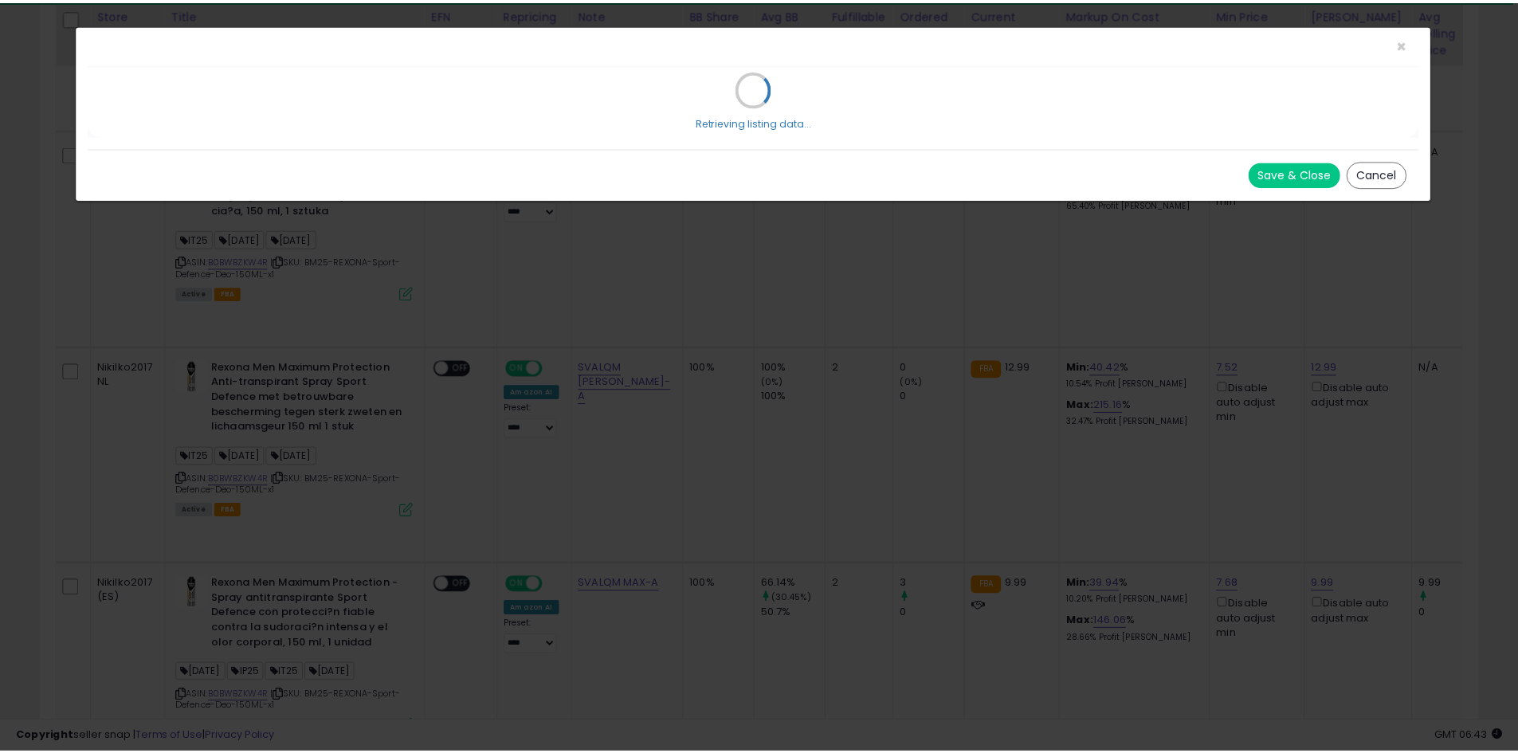
scroll to position [327, 842]
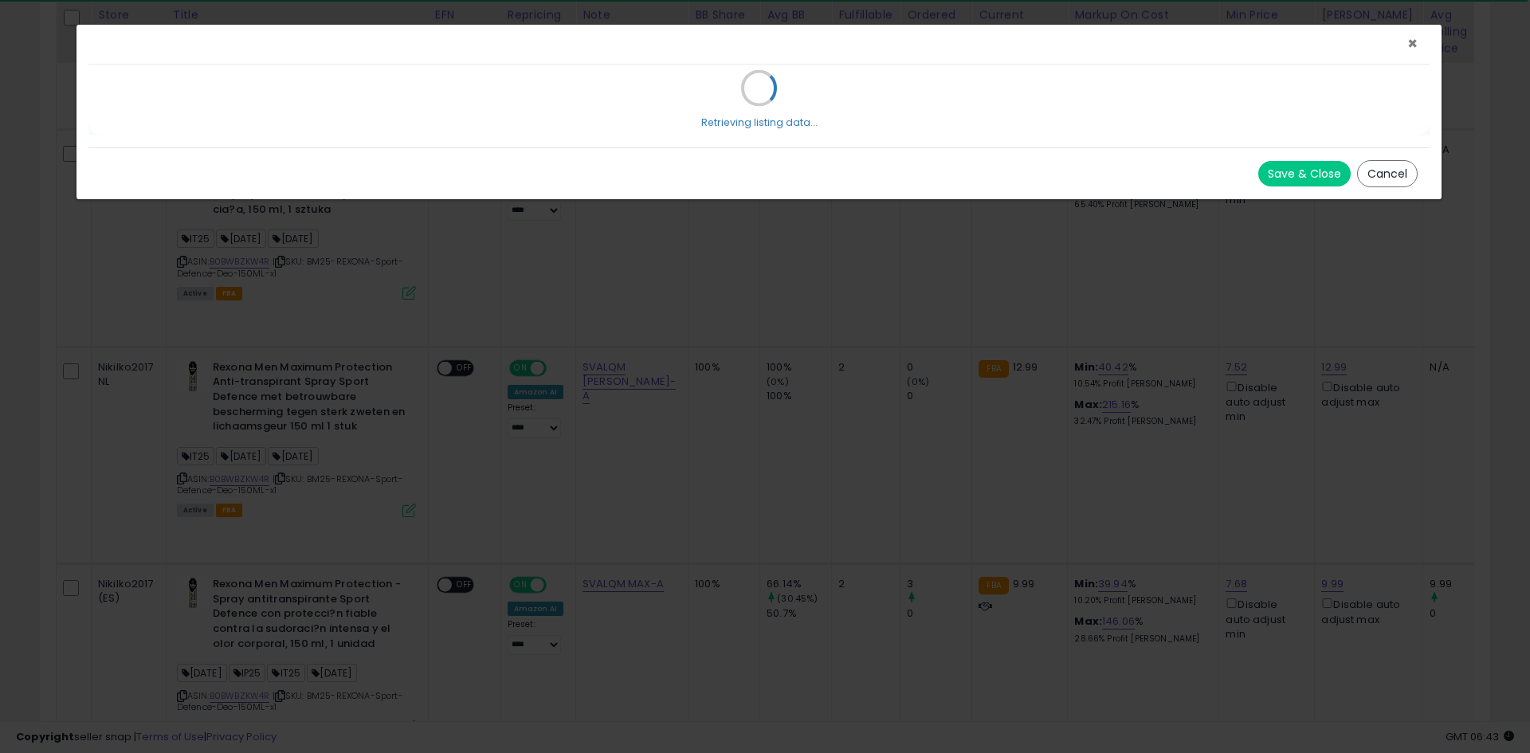
click at [1408, 39] on span "×" at bounding box center [1412, 43] width 10 height 23
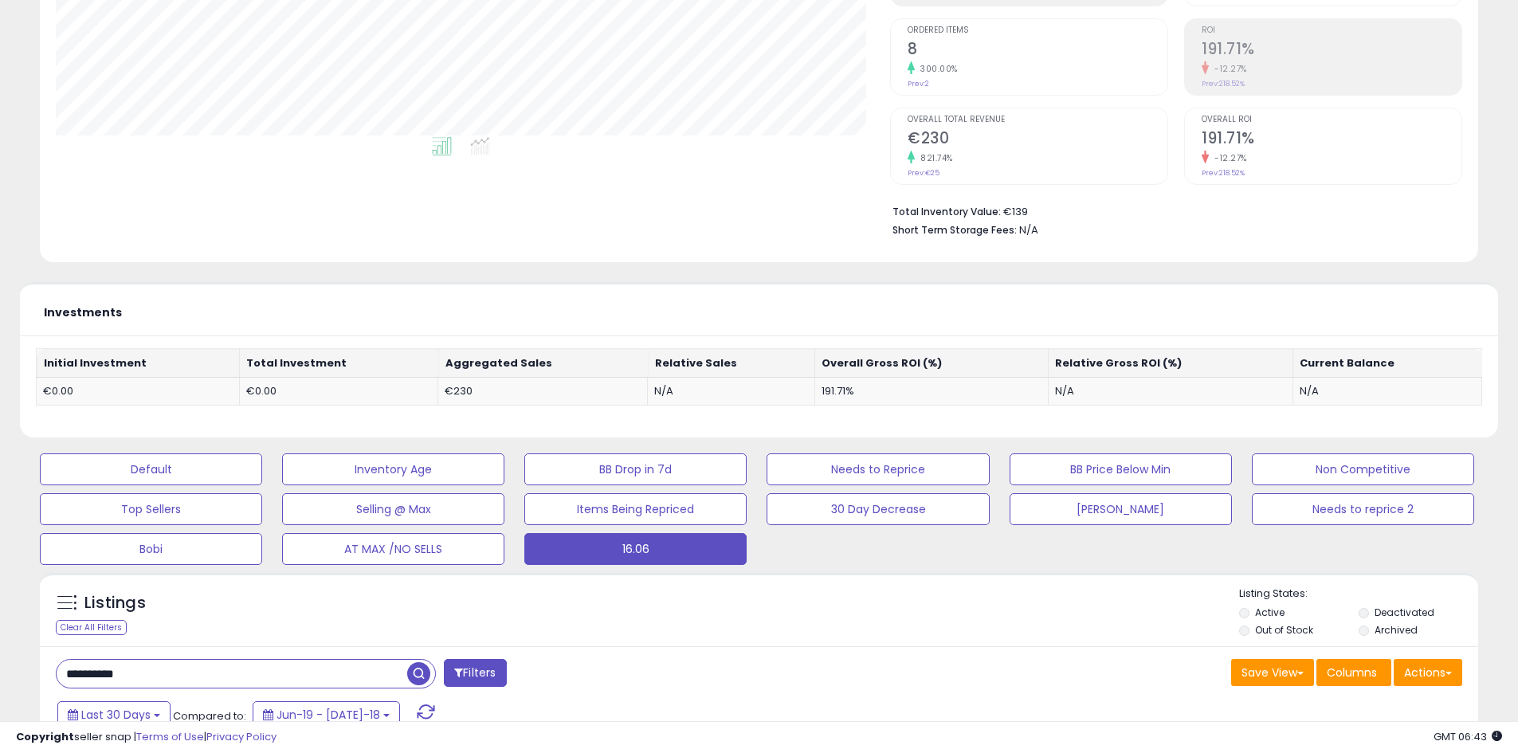
scroll to position [159, 0]
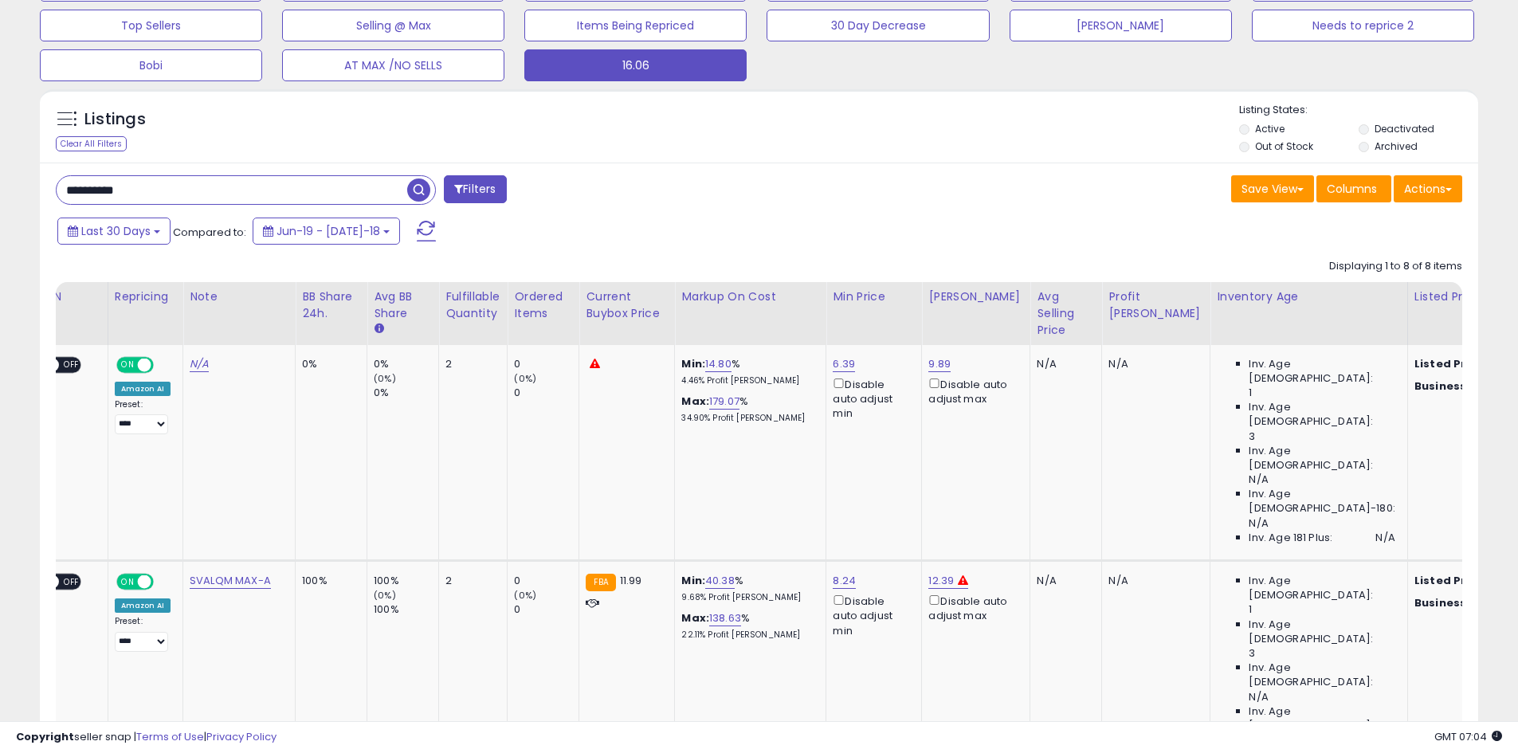
click at [0, 202] on div "**********" at bounding box center [759, 729] width 1518 height 2949
paste input "text"
type input "**********"
click at [415, 191] on span "button" at bounding box center [418, 190] width 23 height 23
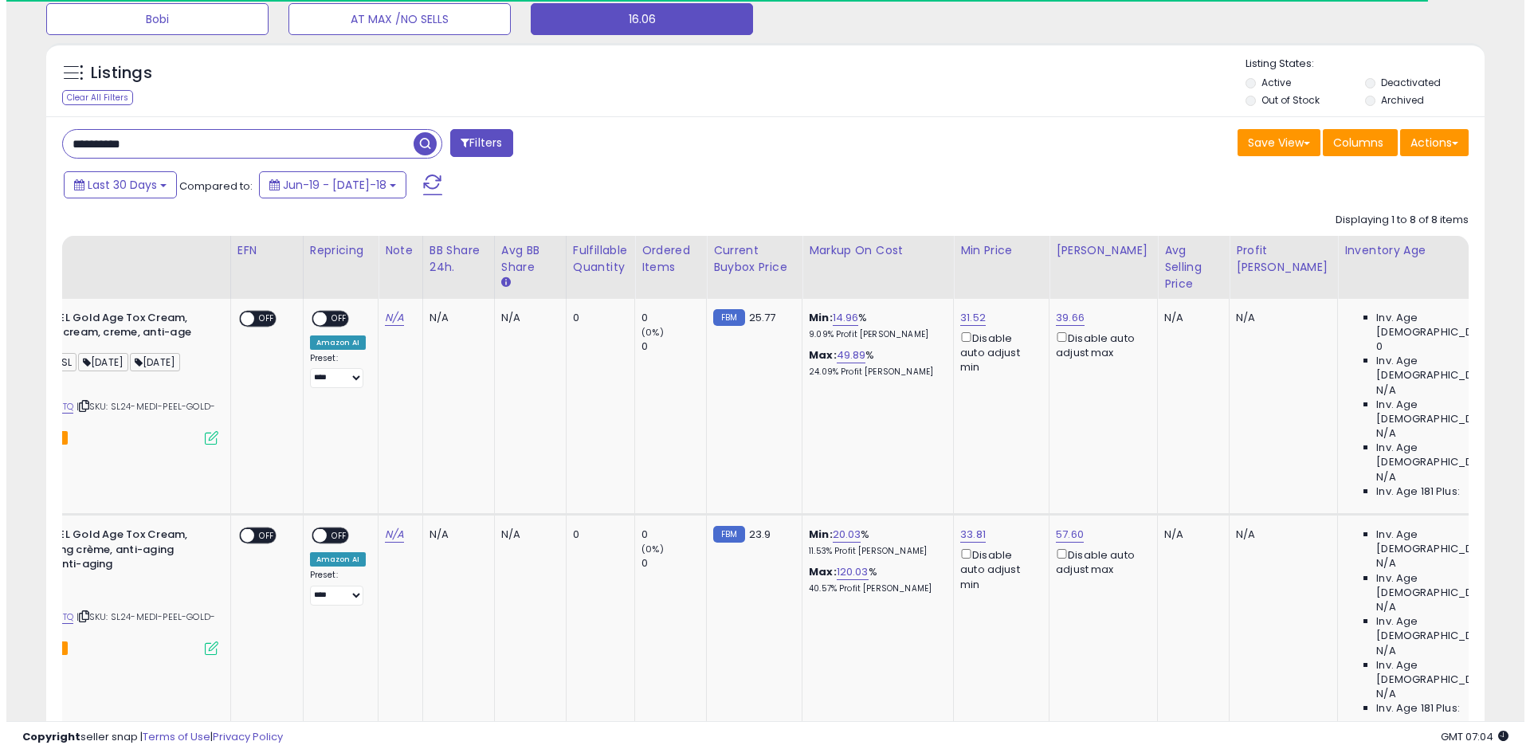
scroll to position [0, 0]
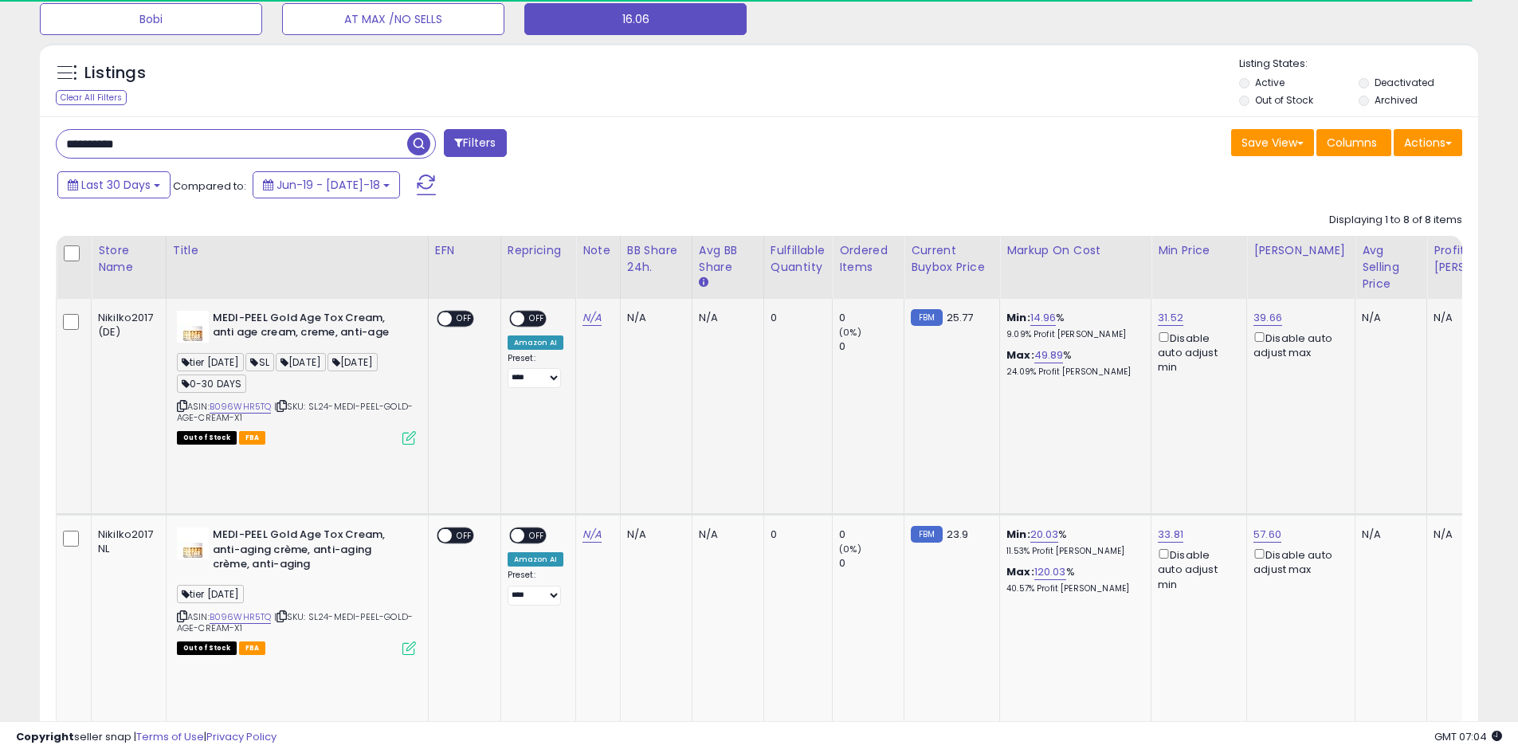
click at [410, 437] on icon at bounding box center [409, 438] width 14 height 14
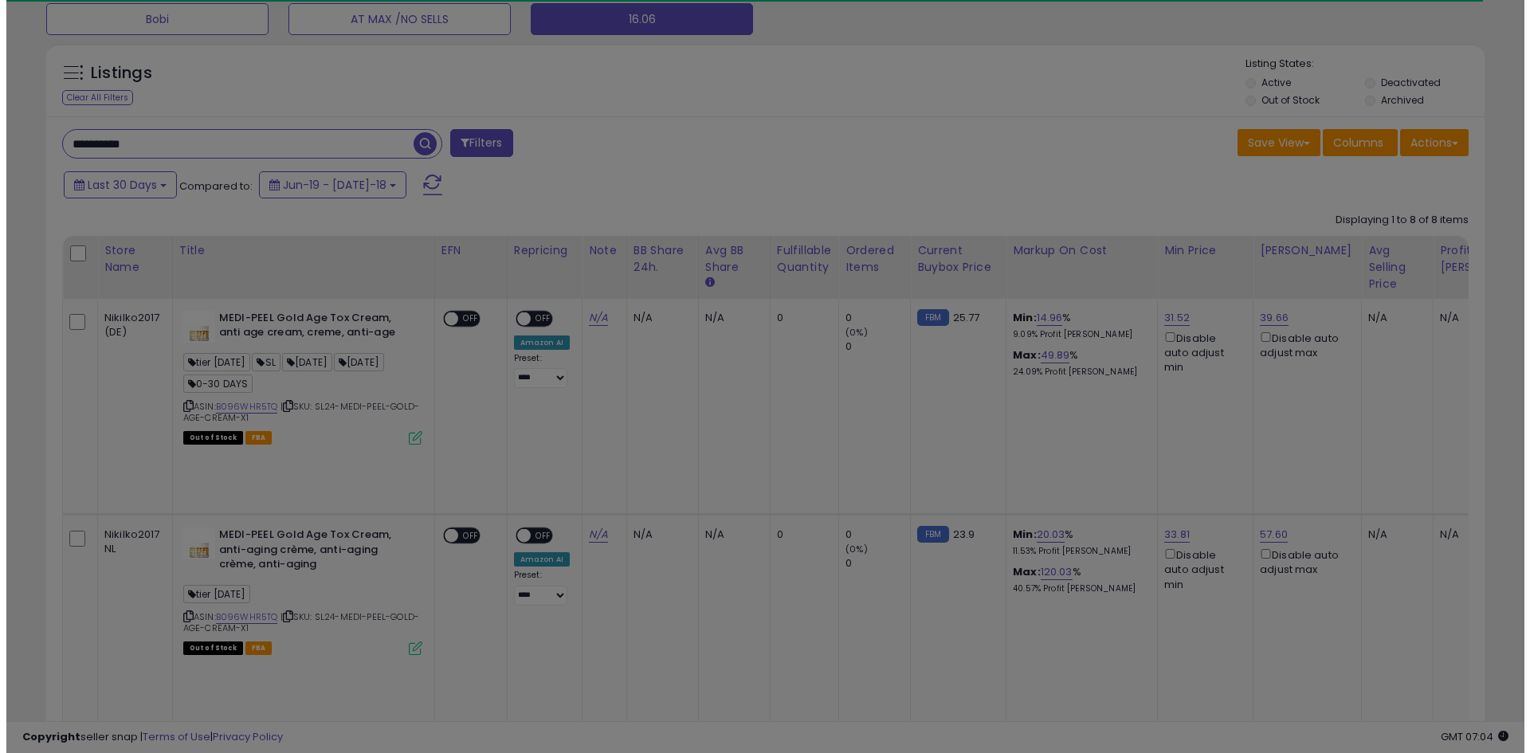
scroll to position [327, 842]
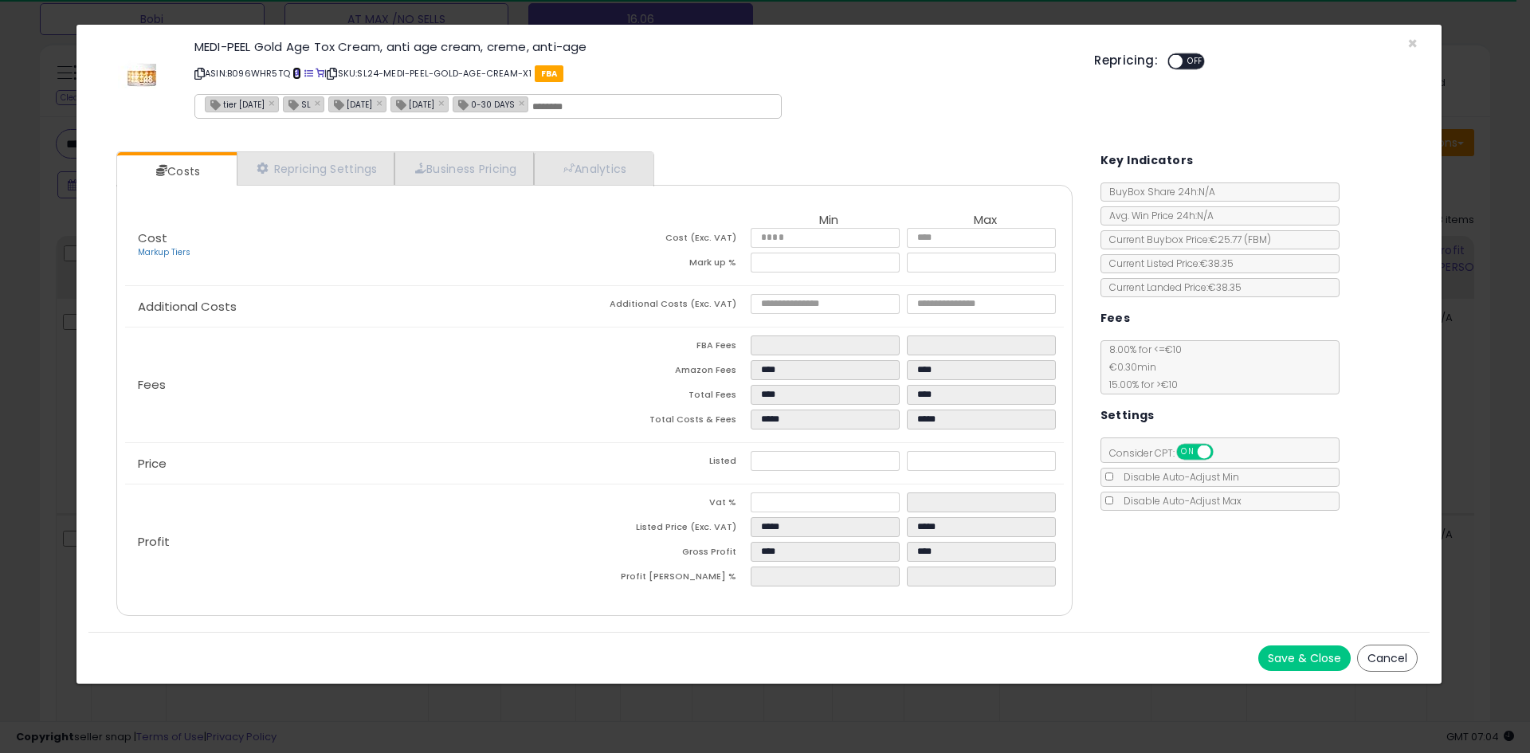
click at [296, 73] on span at bounding box center [296, 73] width 9 height 9
click at [1411, 40] on span "×" at bounding box center [1412, 43] width 10 height 23
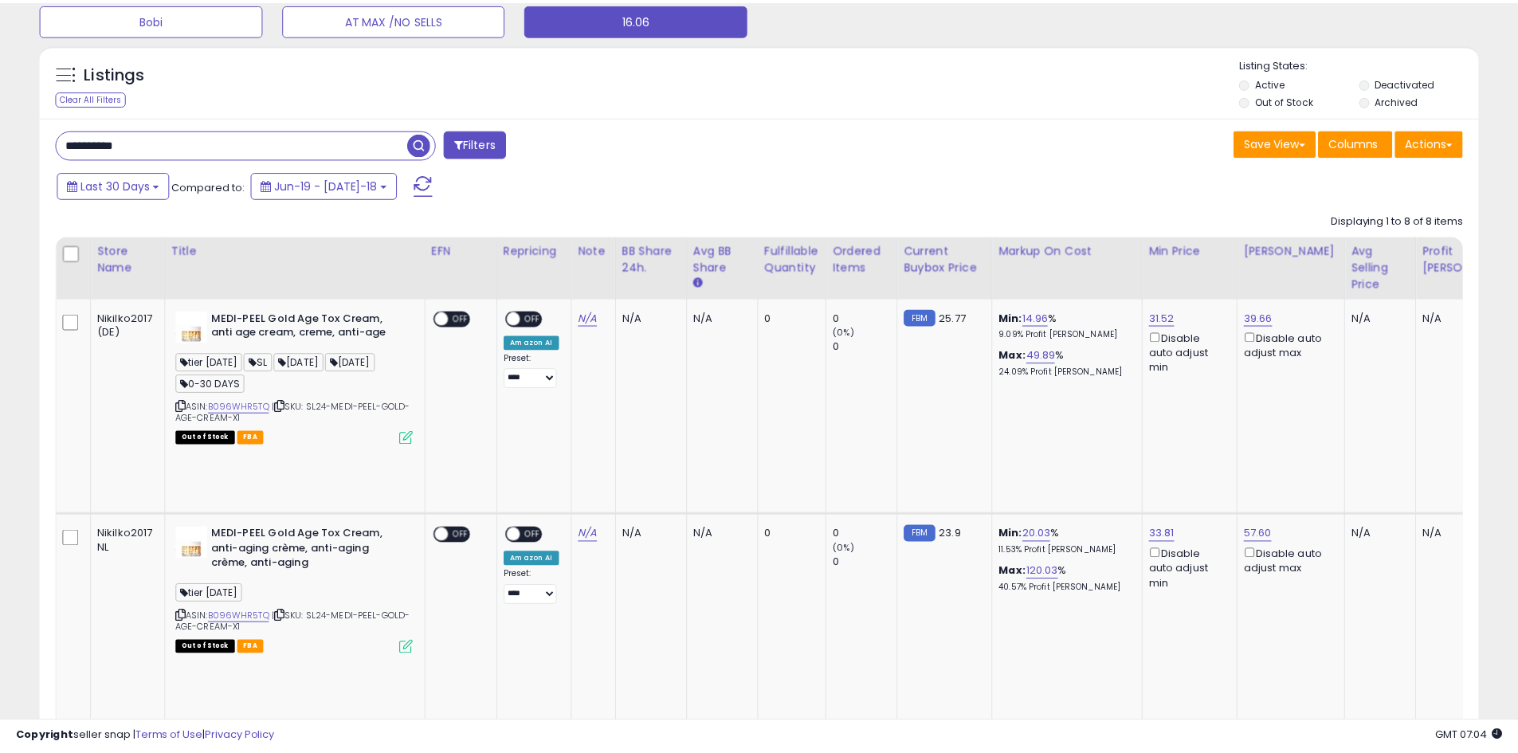
scroll to position [796598, 796091]
